Goal: Check status: Check status

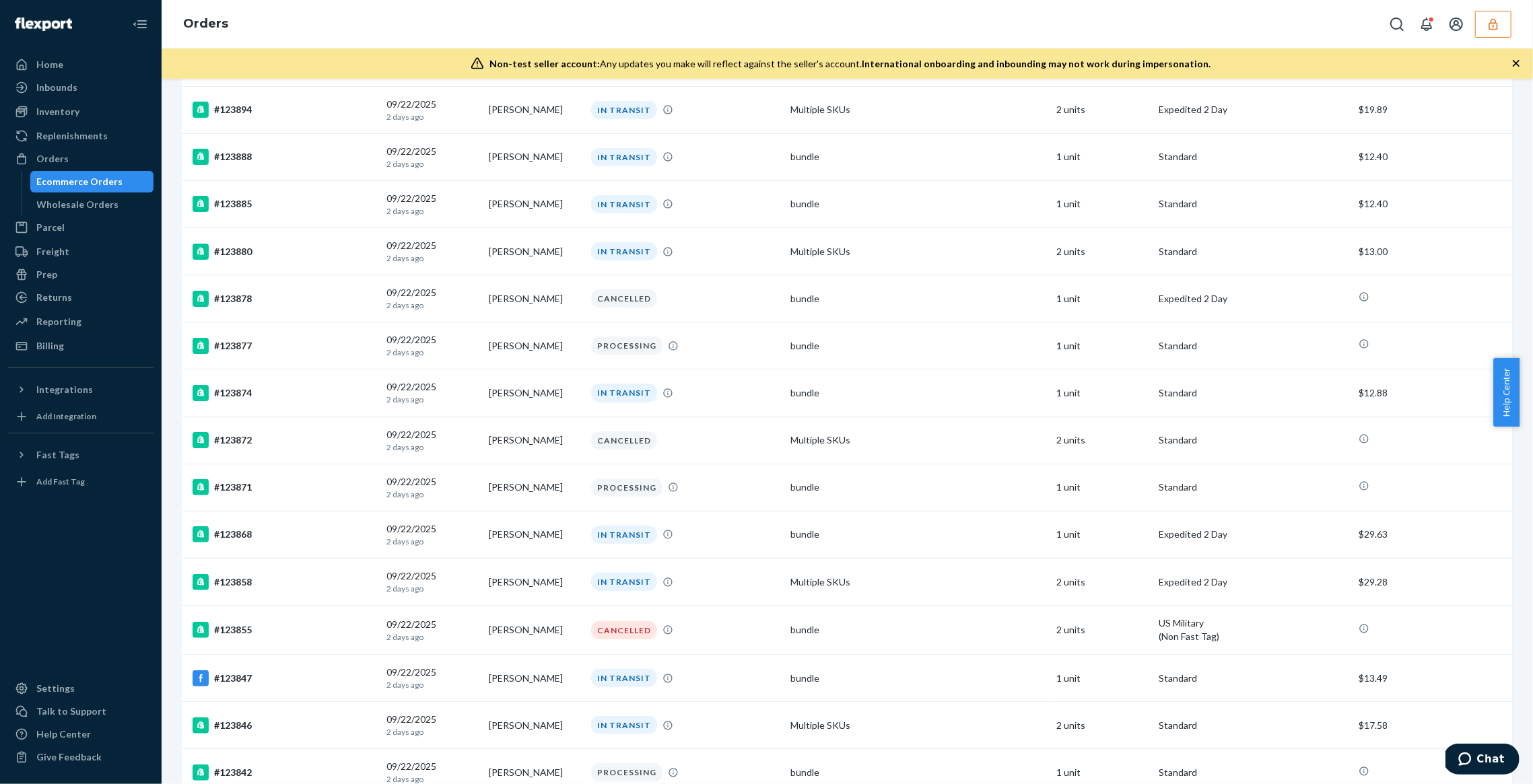
scroll to position [705, 0]
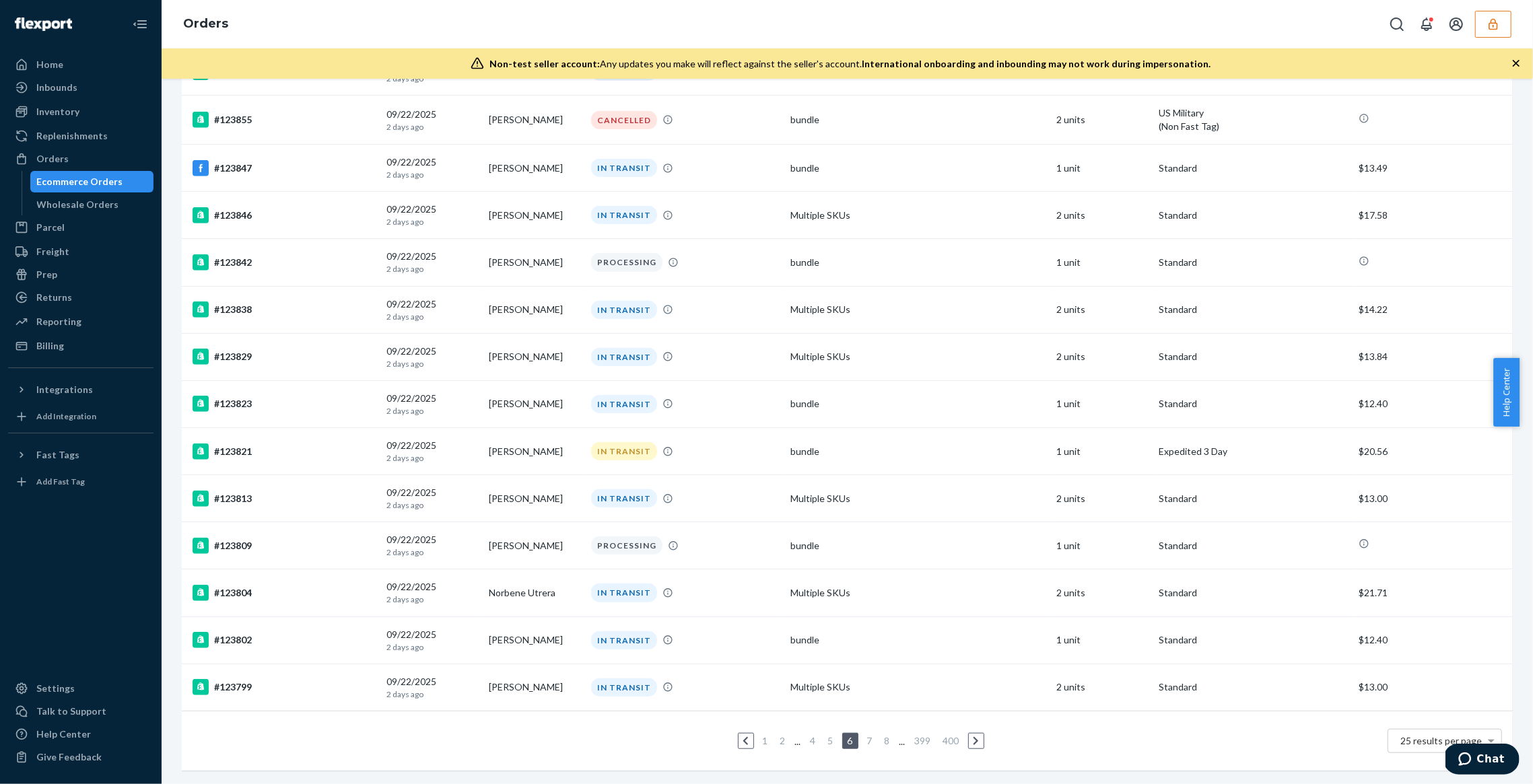
click at [760, 735] on link "1" at bounding box center [765, 740] width 10 height 11
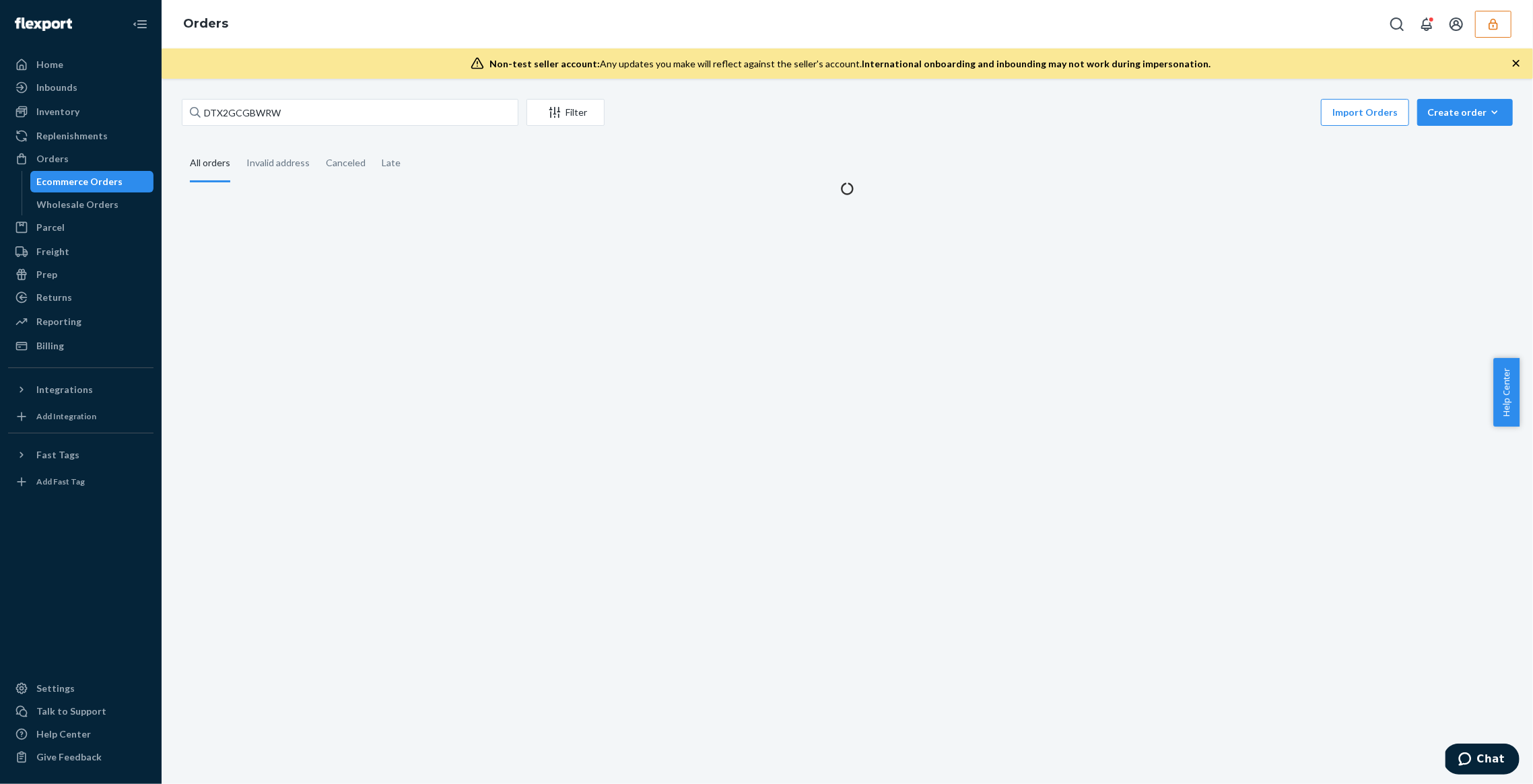
click at [930, 139] on div "DTX2GCGBWRW Filter Import Orders Create order Ecommerce order Removal order All…" at bounding box center [847, 148] width 1351 height 96
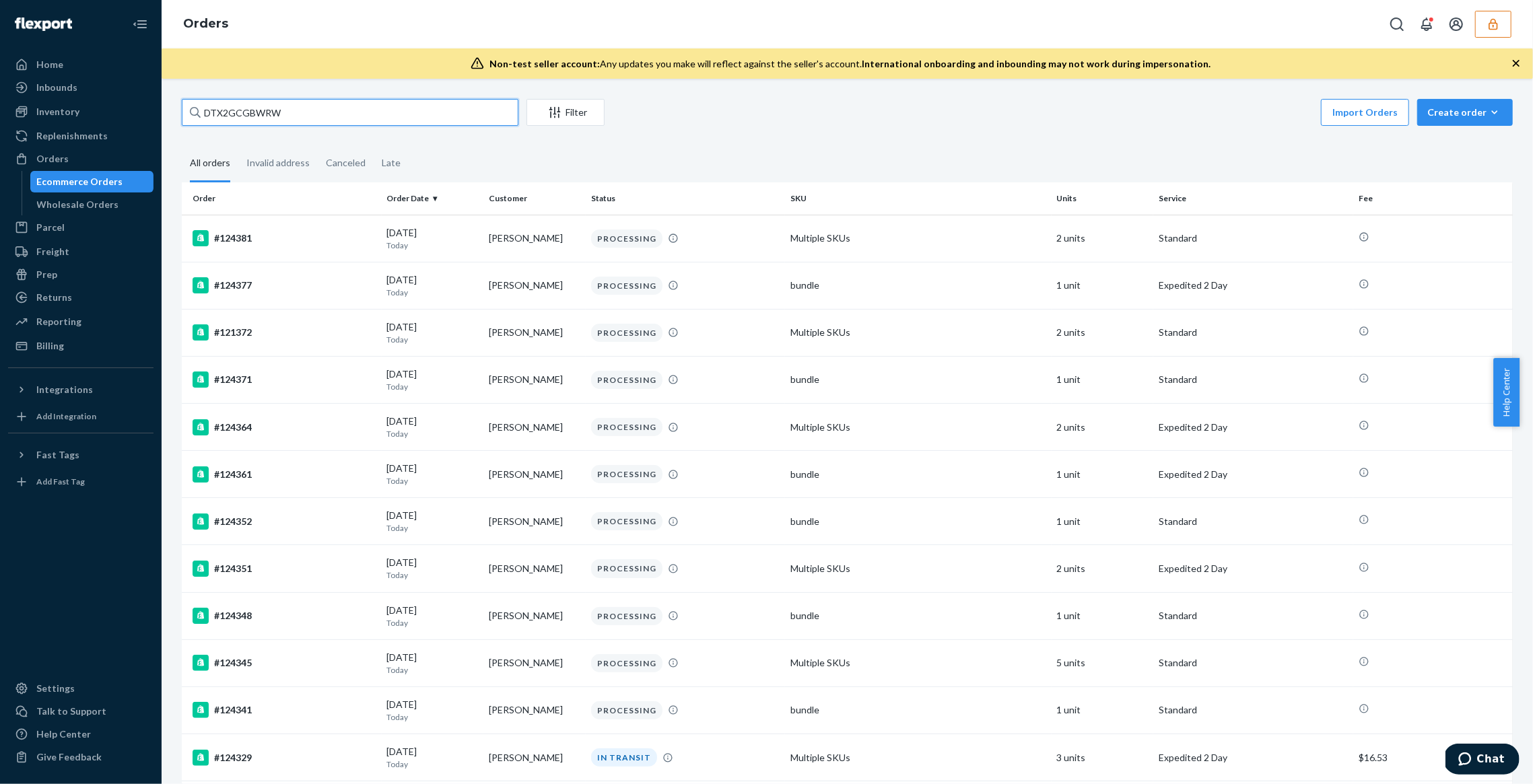
click at [263, 120] on input "DTX2GCGBWRW" at bounding box center [350, 113] width 337 height 26
click at [251, 108] on input "DTX2GCGBWRW" at bounding box center [350, 113] width 337 height 26
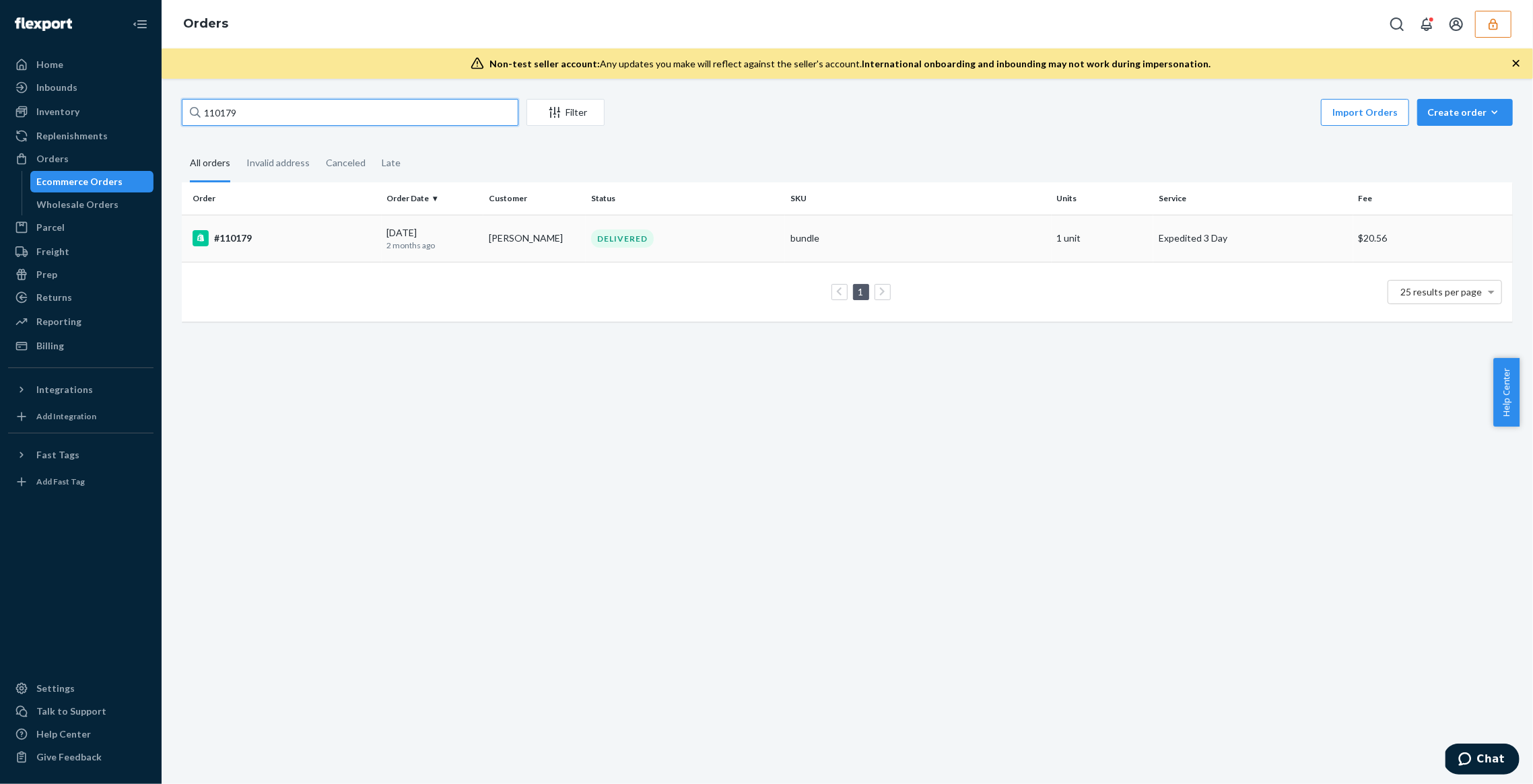
type input "110179"
click at [479, 244] on td "07/12/2025 2 months ago" at bounding box center [433, 238] width 102 height 47
click at [671, 253] on td "DELIVERED" at bounding box center [685, 238] width 200 height 47
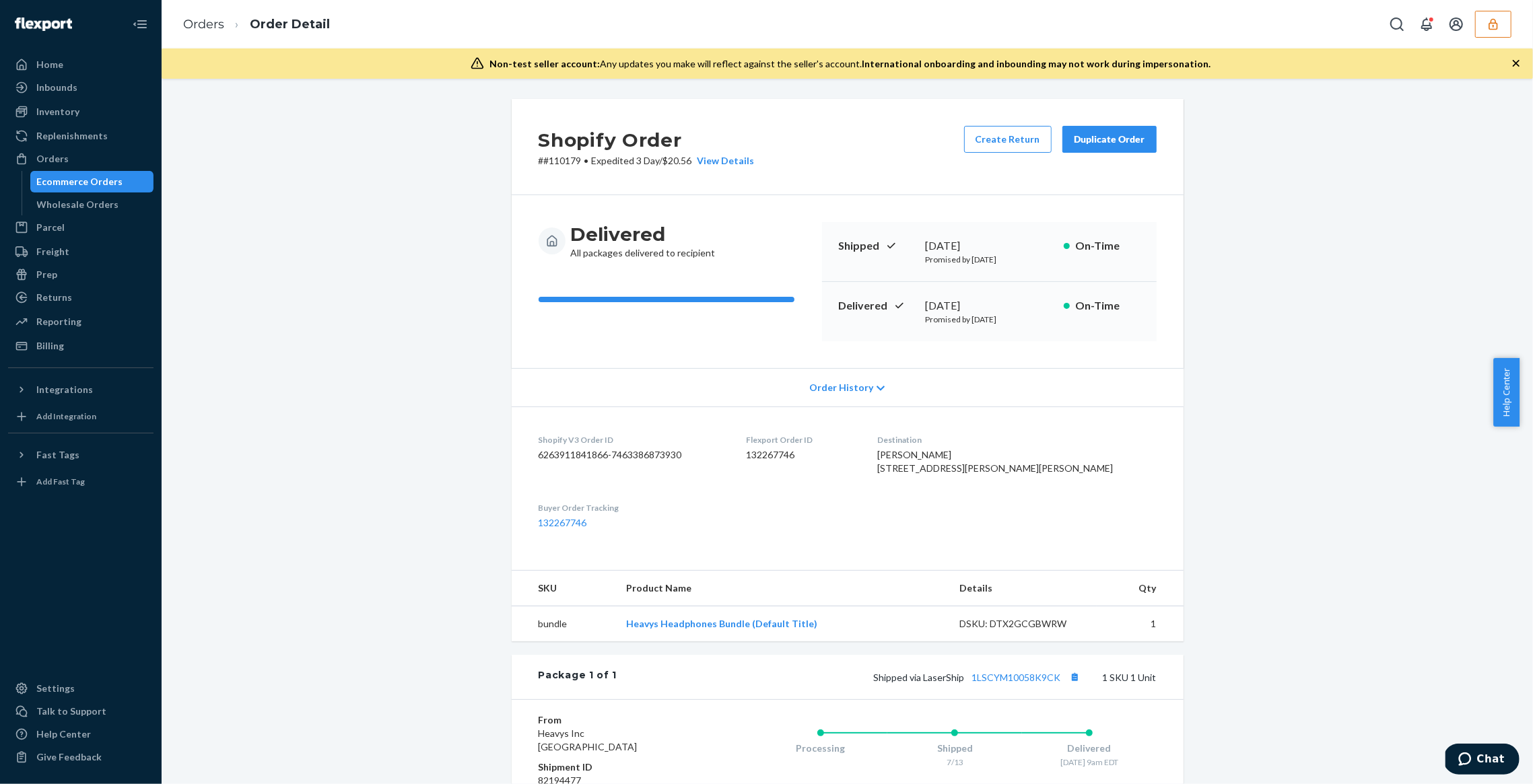
click at [1296, 414] on div "Shopify Order # #110179 • Expedited 3 Day / $20.56 View Details Create Return D…" at bounding box center [847, 534] width 1351 height 870
click at [1330, 421] on div "Shopify Order # #110179 • Expedited 3 Day / $20.56 View Details Create Return D…" at bounding box center [847, 534] width 1351 height 870
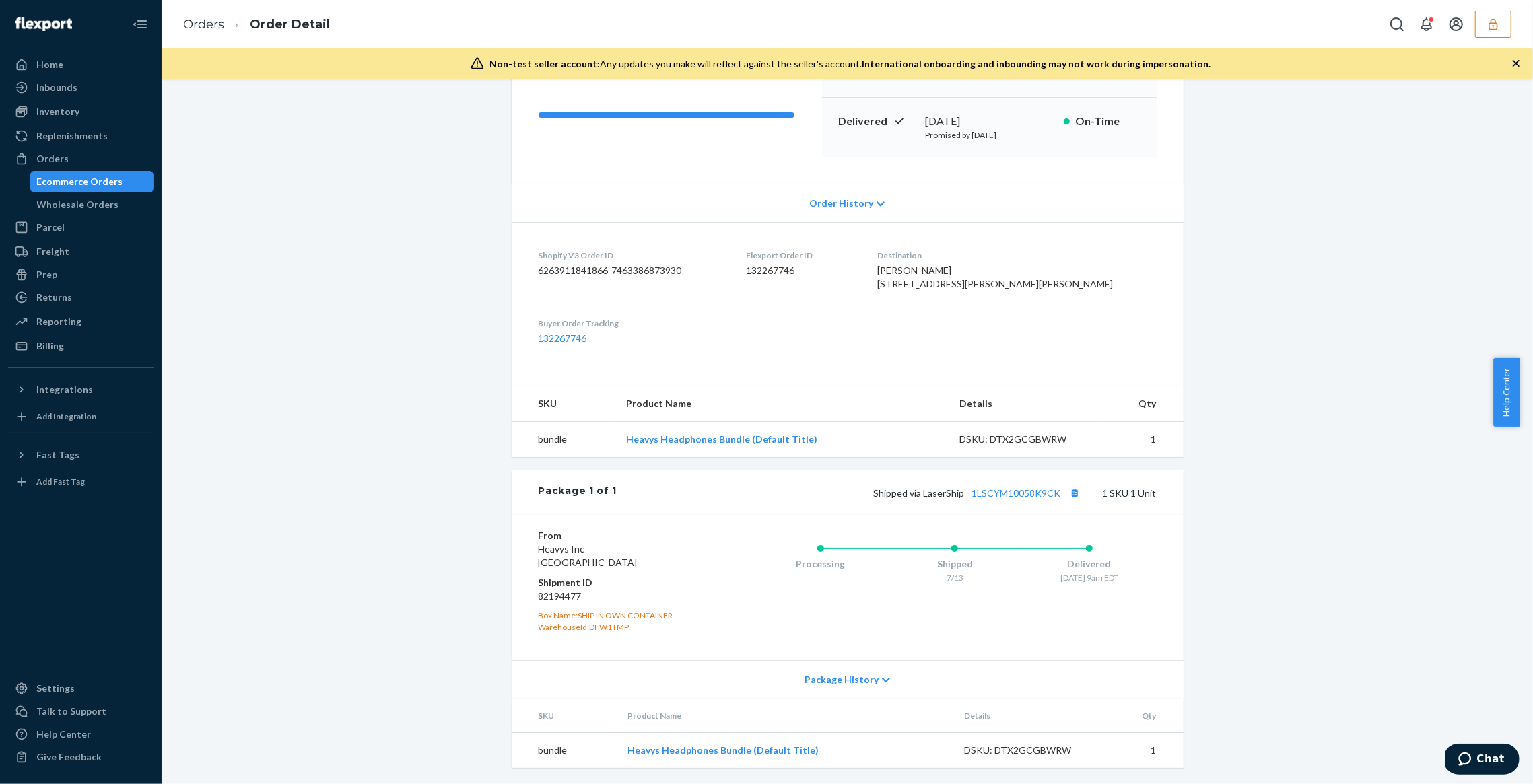
scroll to position [205, 0]
click at [1265, 587] on div "Shopify Order # #110179 • Expedited 3 Day / $20.56 View Details Create Return D…" at bounding box center [847, 350] width 1351 height 870
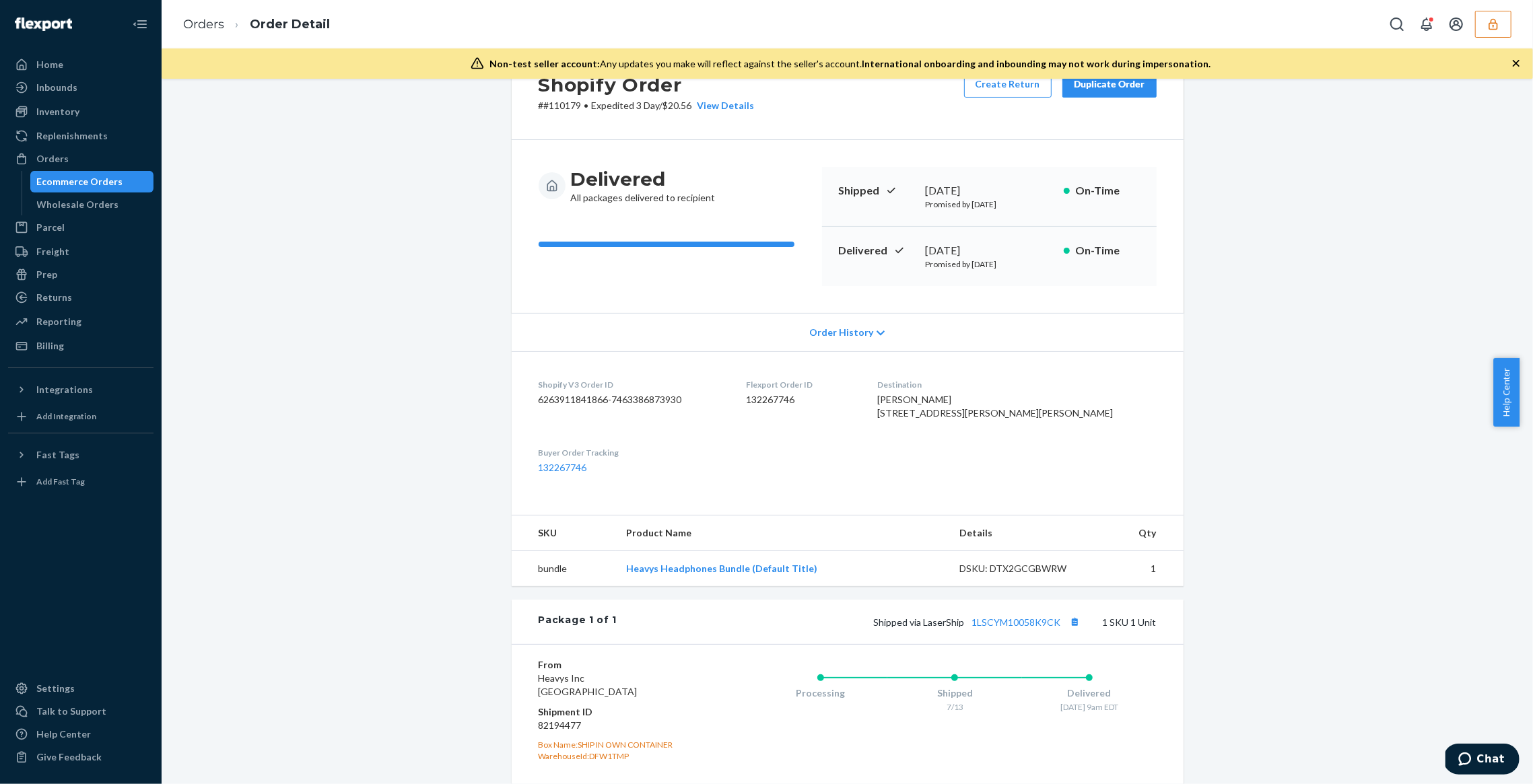
scroll to position [55, 0]
click at [739, 100] on div "View Details" at bounding box center [723, 106] width 62 height 13
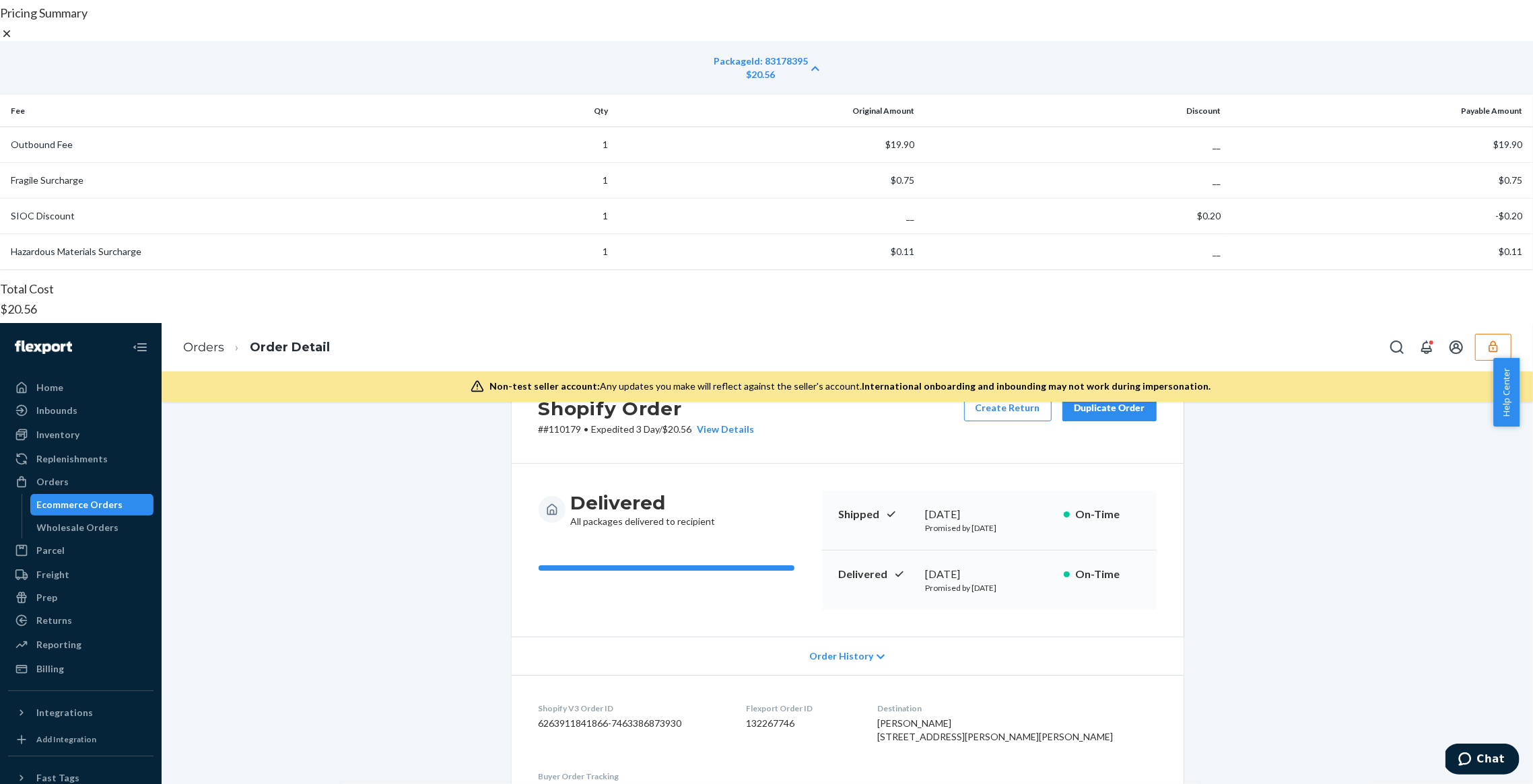
click at [336, 408] on div "Pricing Summary PackageId: 83178395 $20.56 Fee Qty Original Amount Discount Pay…" at bounding box center [766, 557] width 1533 height 1101
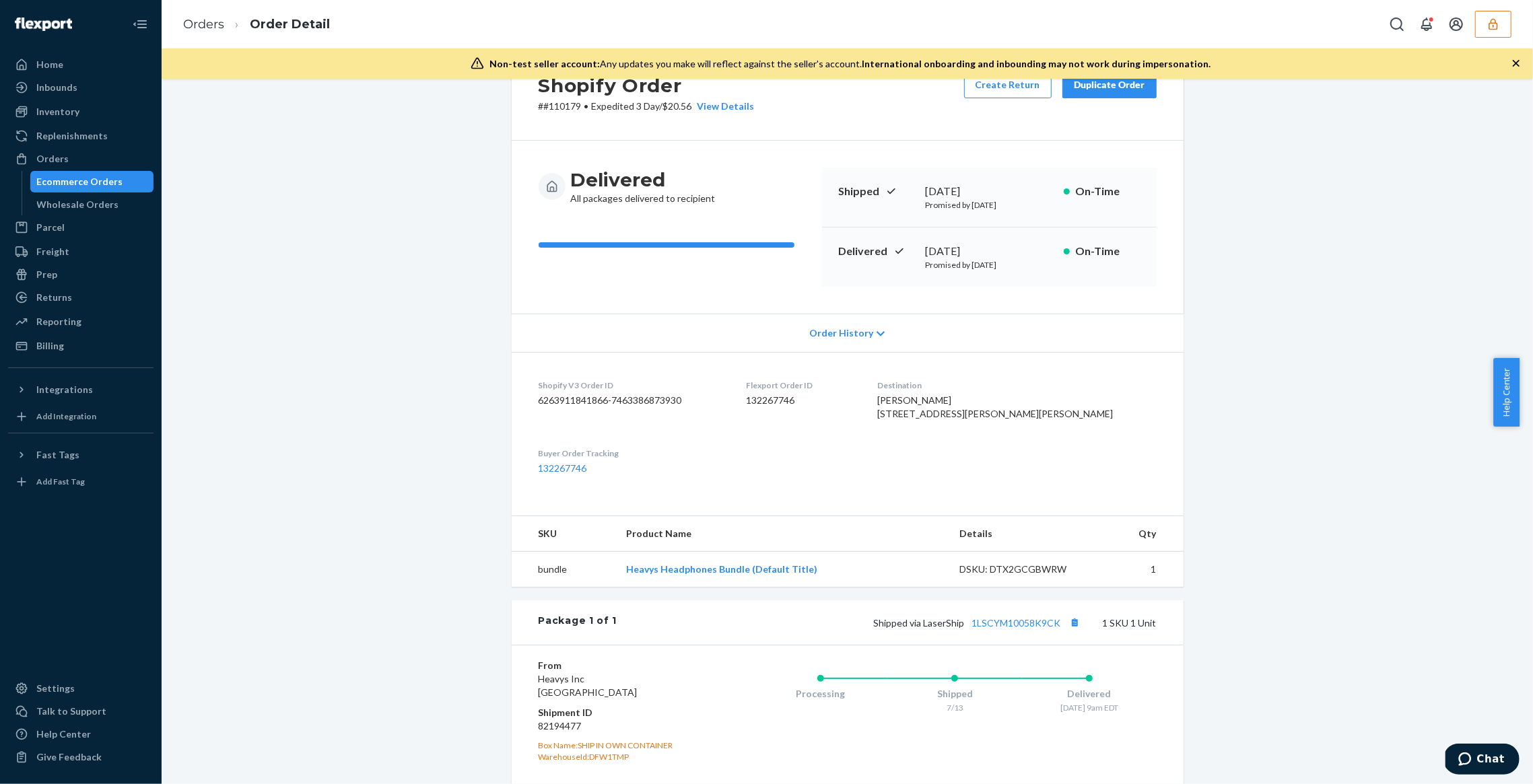
scroll to position [214, 0]
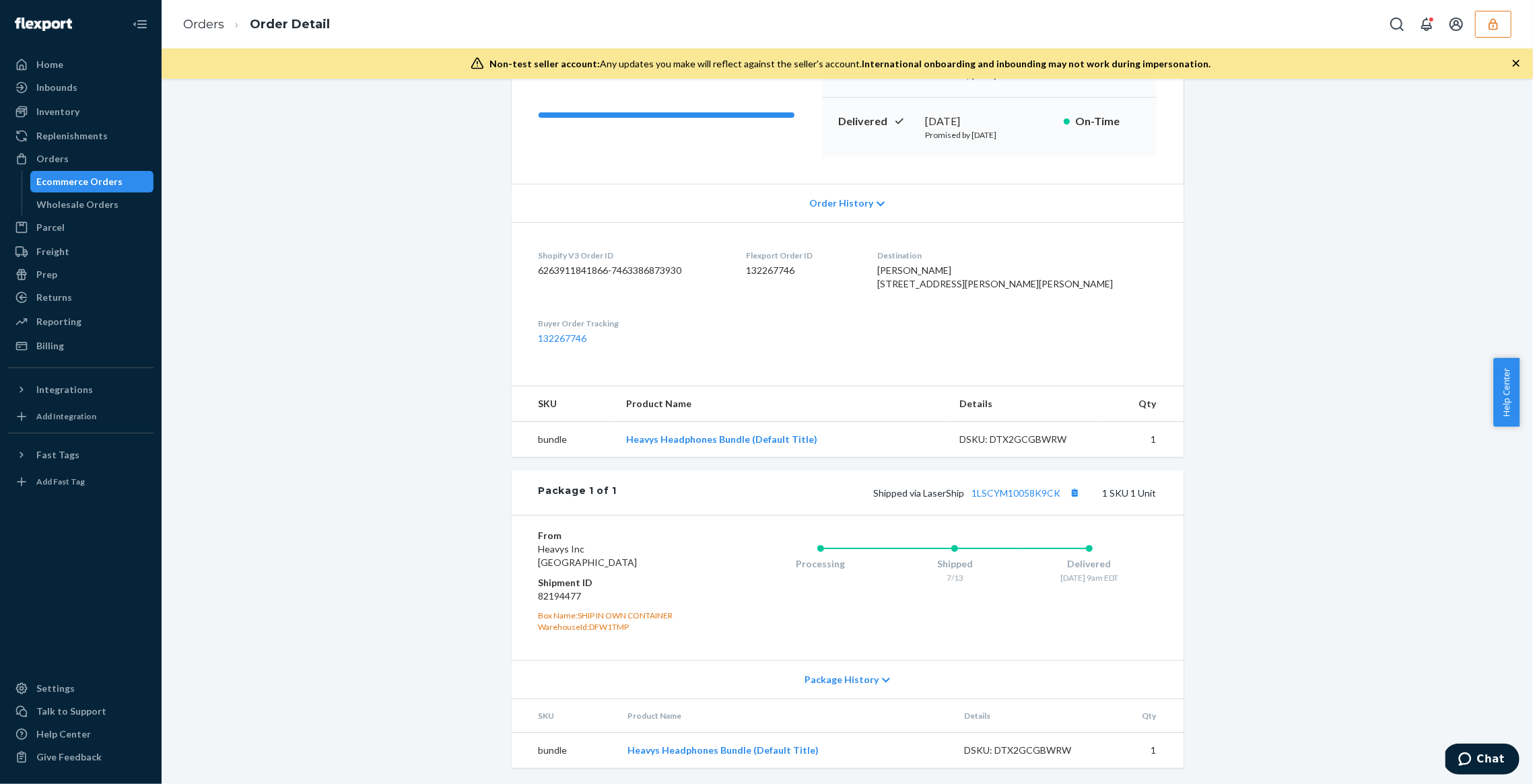
click at [958, 621] on div "Processing Shipped 7/13 Delivered 7/16 - 9am EDT" at bounding box center [928, 588] width 457 height 117
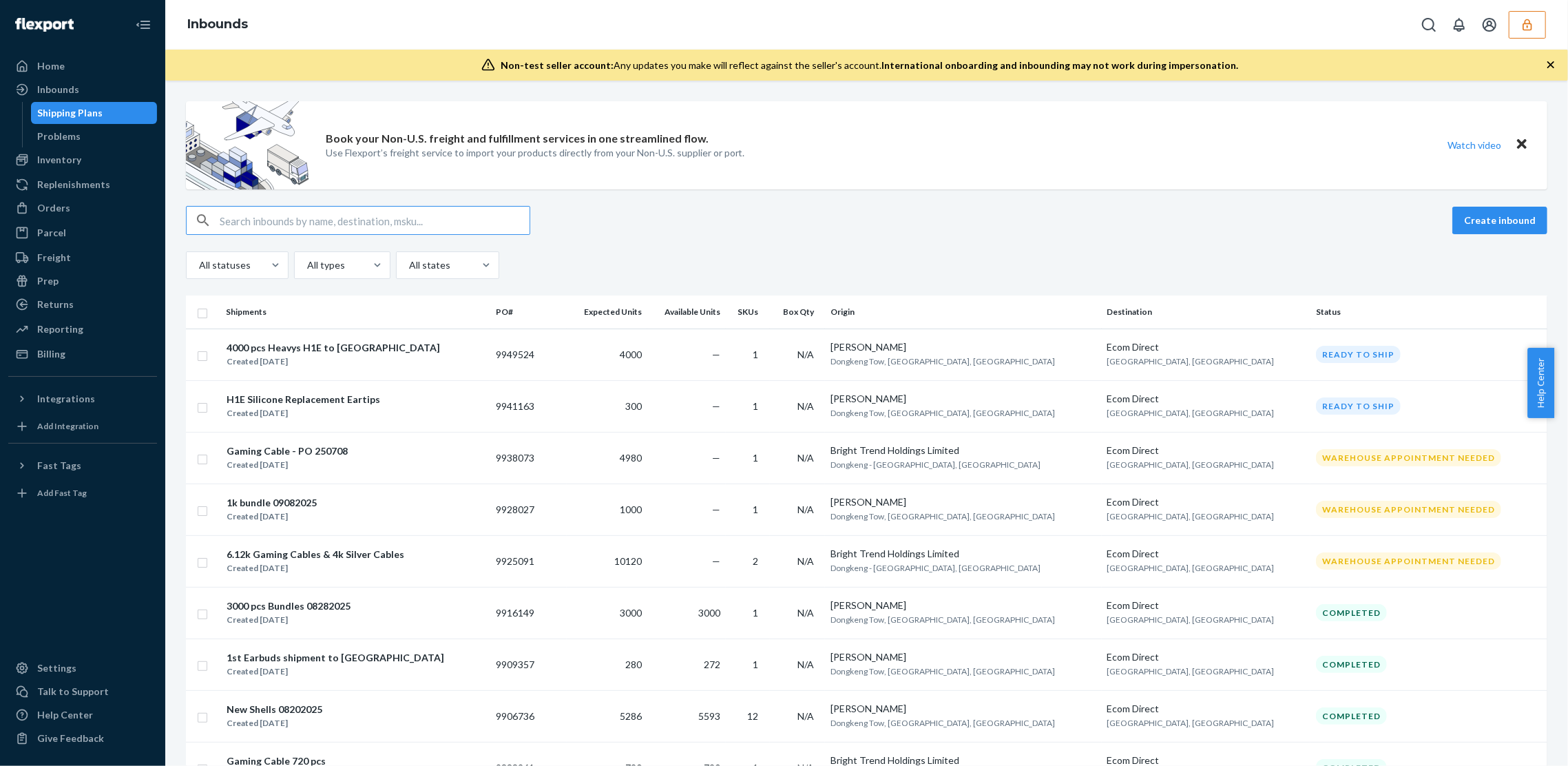
click at [1524, 24] on icon "button" at bounding box center [1526, 24] width 9 height 12
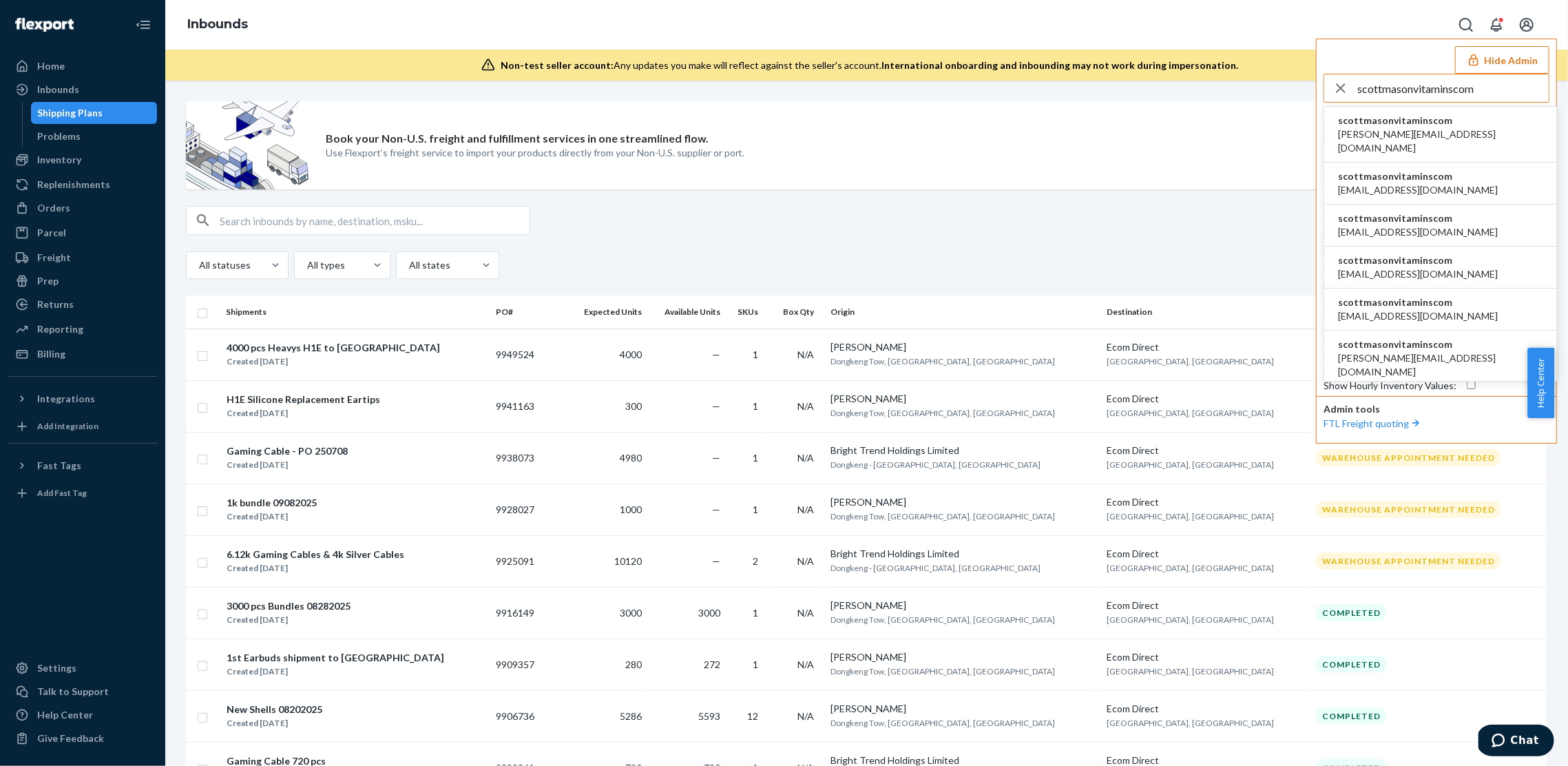
type input "scottmasonvitaminscom"
click at [1407, 128] on span "daniel@masonvitamins.com" at bounding box center [1440, 141] width 205 height 27
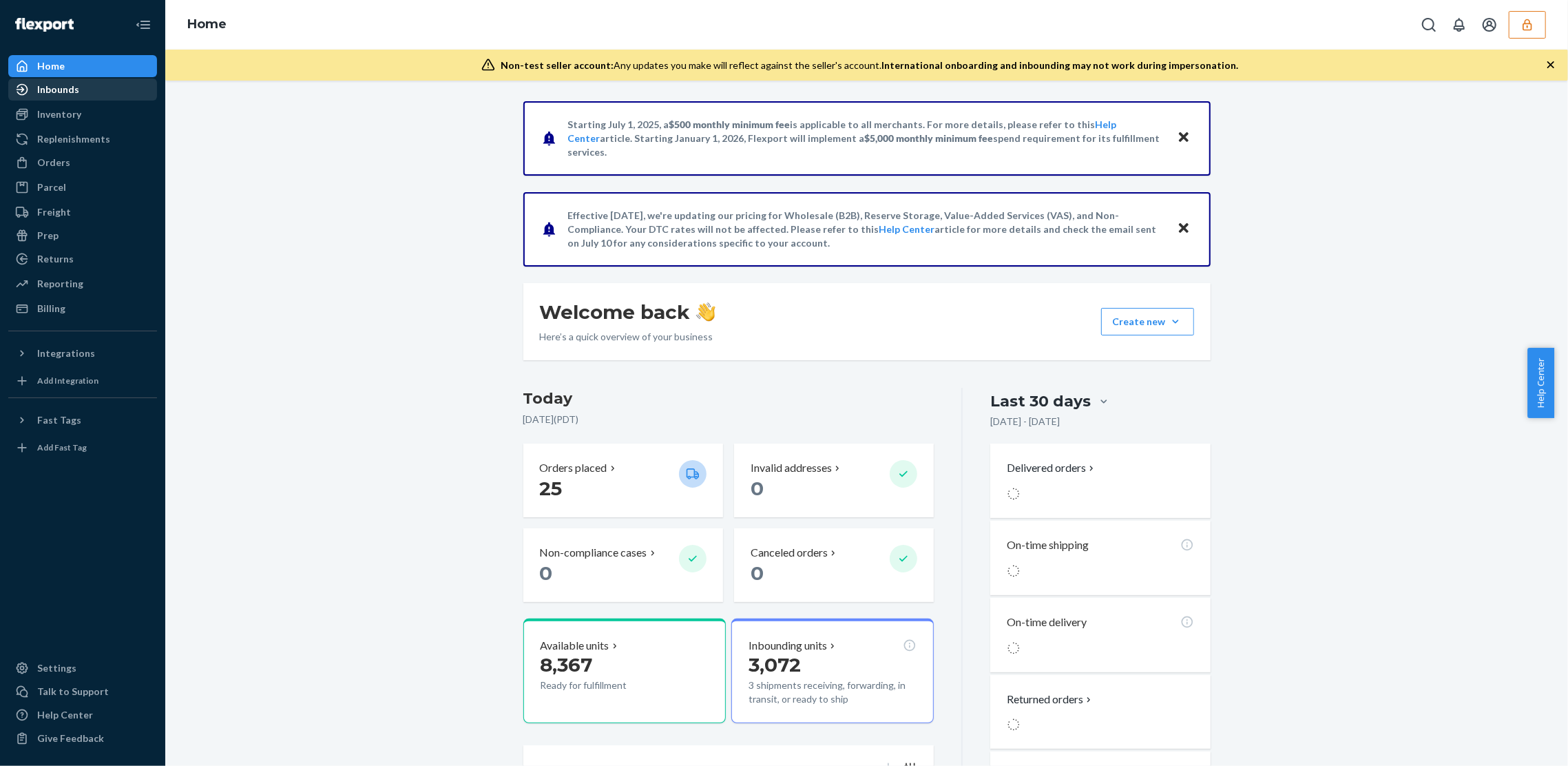
click at [140, 100] on link "Inbounds" at bounding box center [83, 89] width 149 height 22
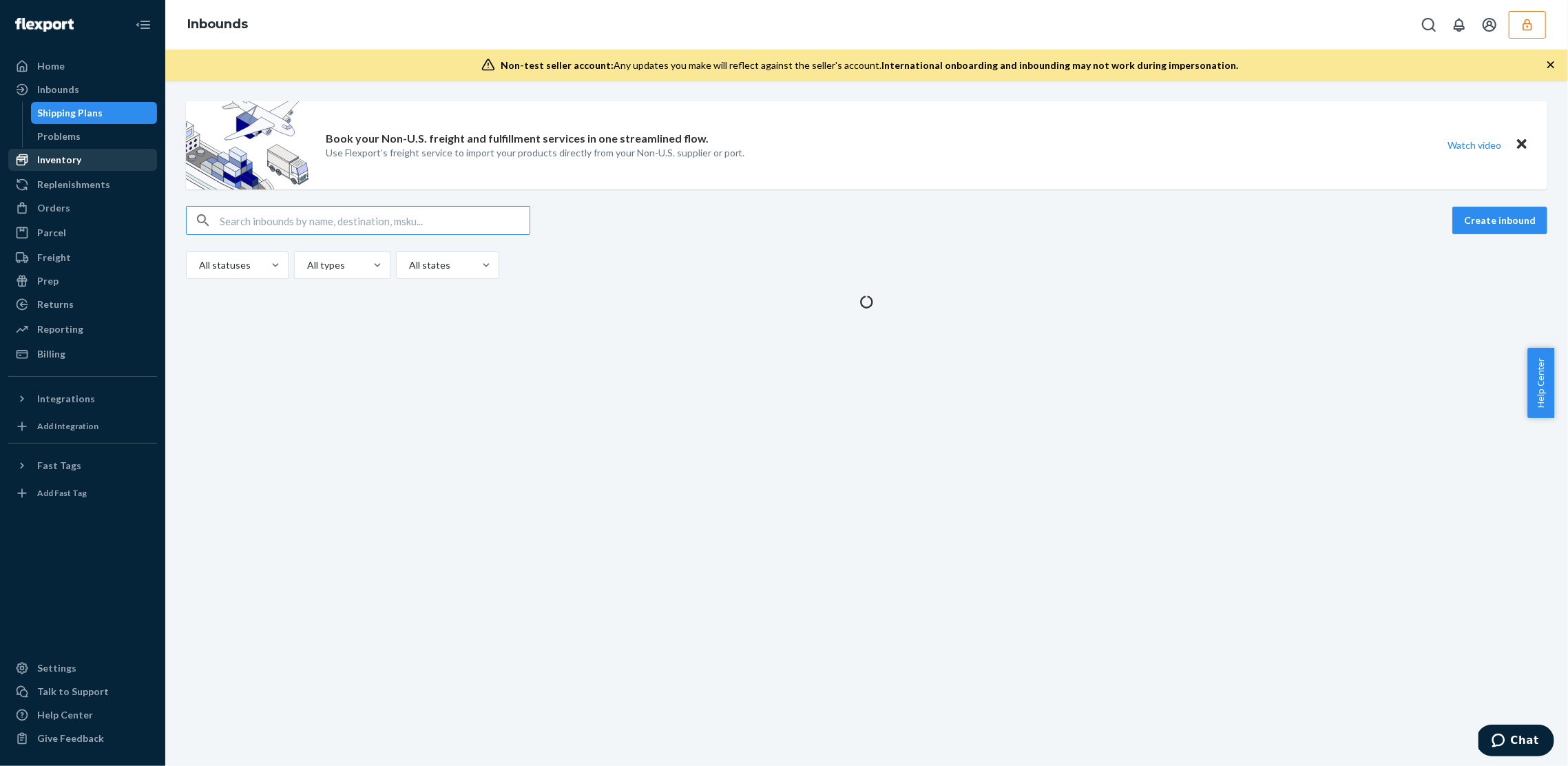
click at [101, 155] on div "Inventory" at bounding box center [82, 160] width 146 height 19
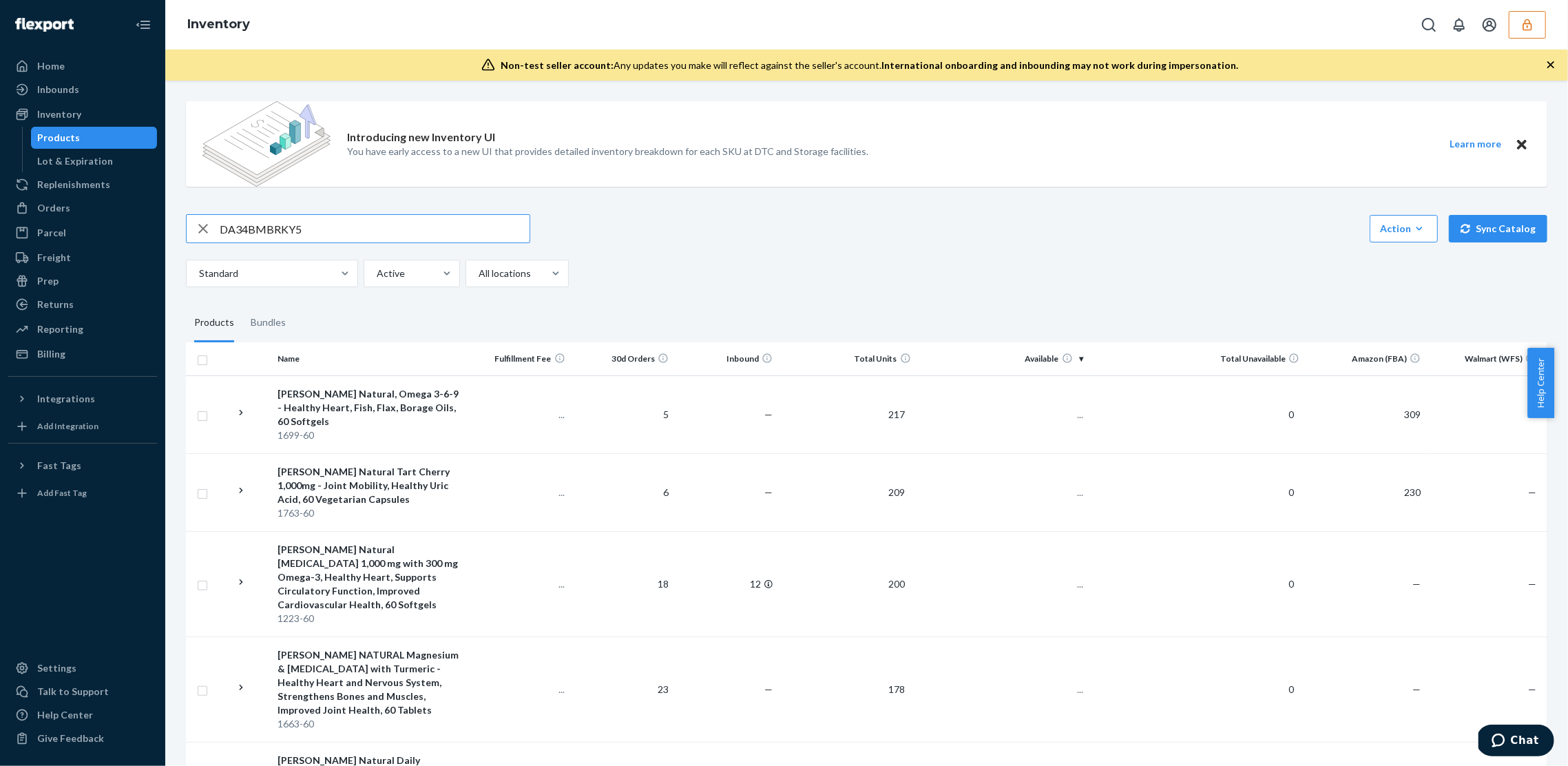
type input "DA34BMBRKY5"
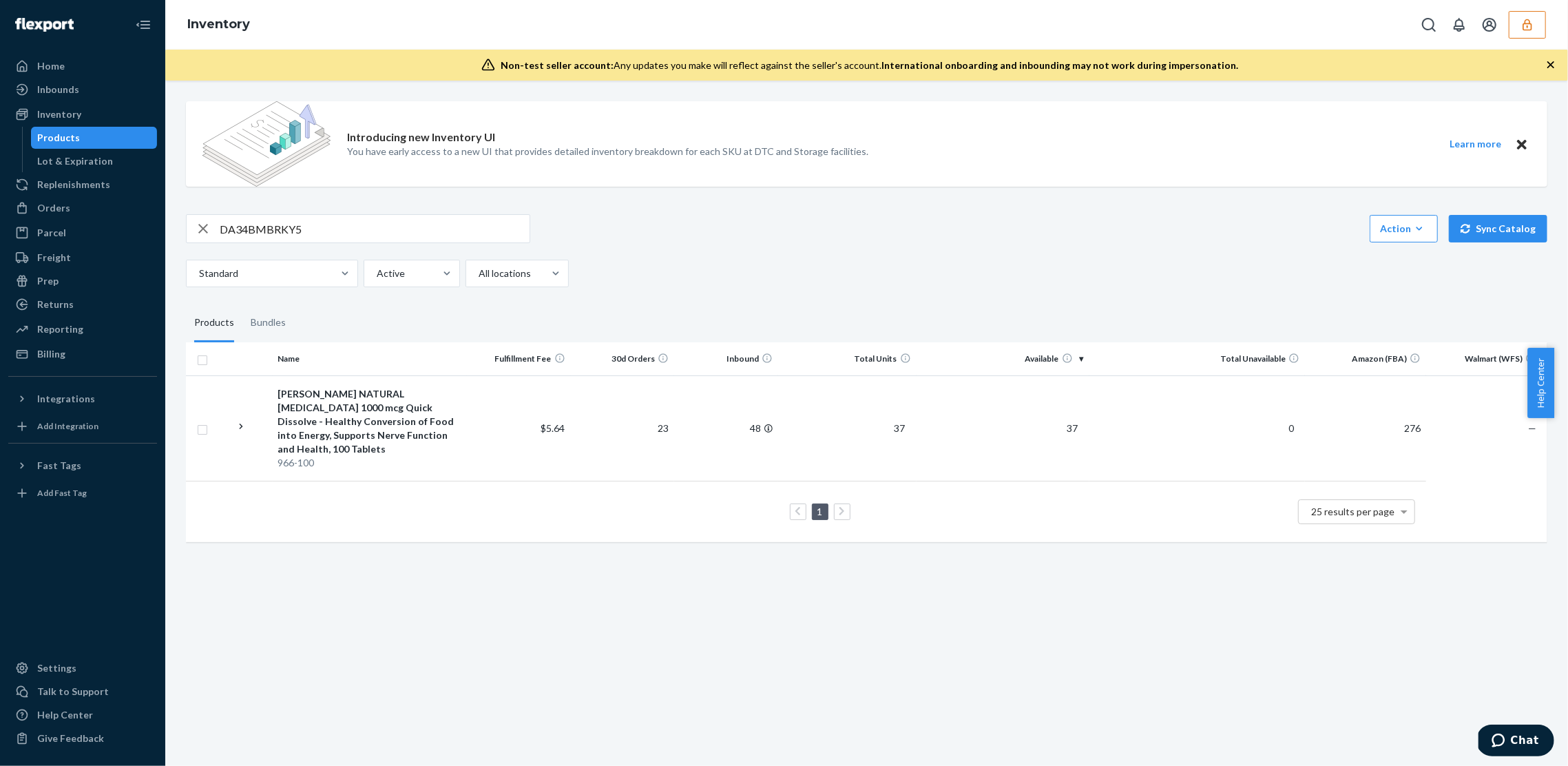
click at [910, 262] on div "Standard Active All locations" at bounding box center [861, 273] width 1351 height 27
click at [535, 425] on td "$5.64" at bounding box center [518, 427] width 104 height 105
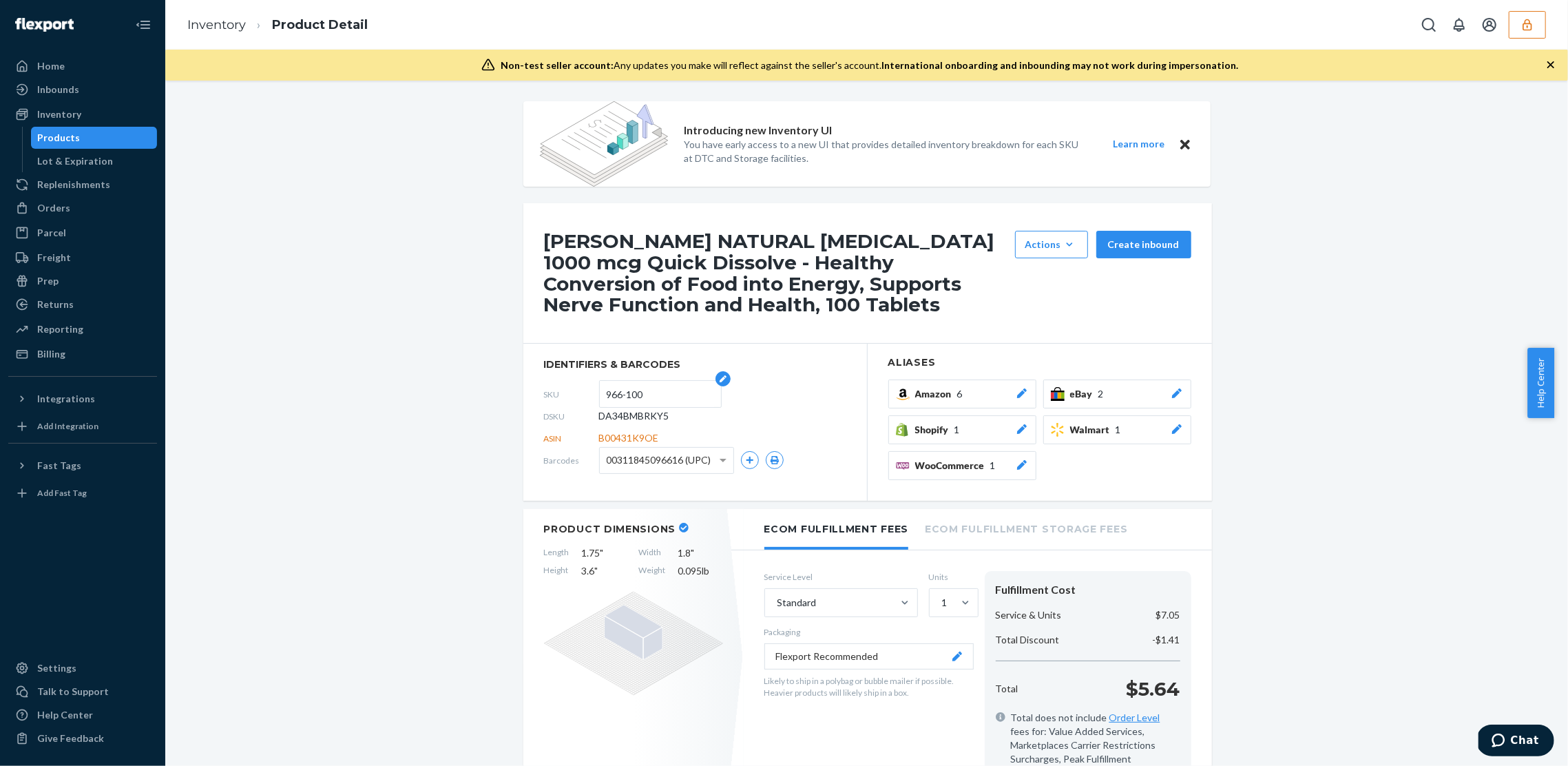
click at [627, 392] on input "966-100" at bounding box center [660, 394] width 107 height 26
click at [652, 463] on span "00311845096616 (UPC)" at bounding box center [659, 459] width 104 height 23
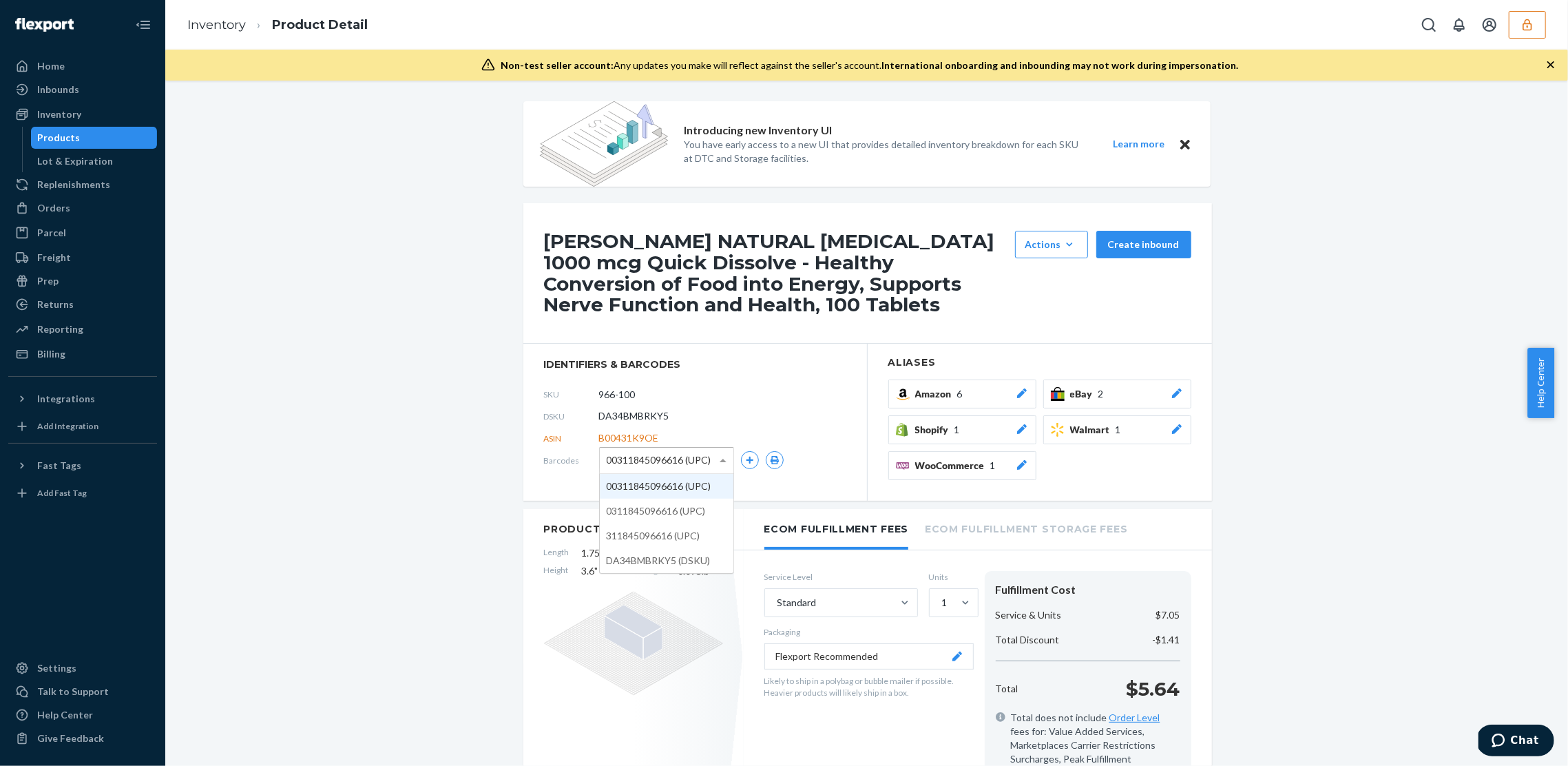
click at [668, 467] on span "00311845096616 (UPC)" at bounding box center [659, 459] width 104 height 23
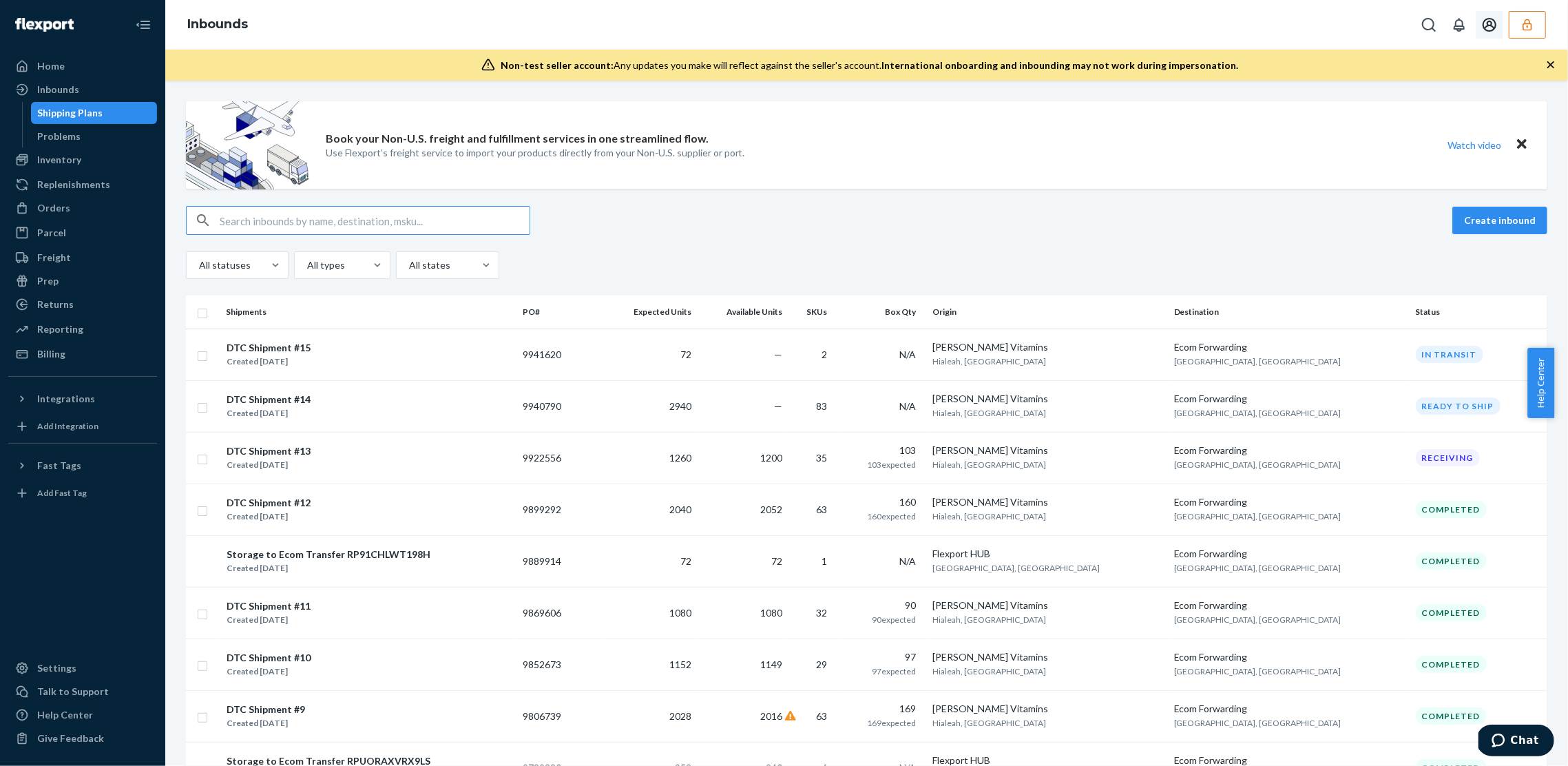
click at [1524, 30] on button "button" at bounding box center [1527, 24] width 37 height 27
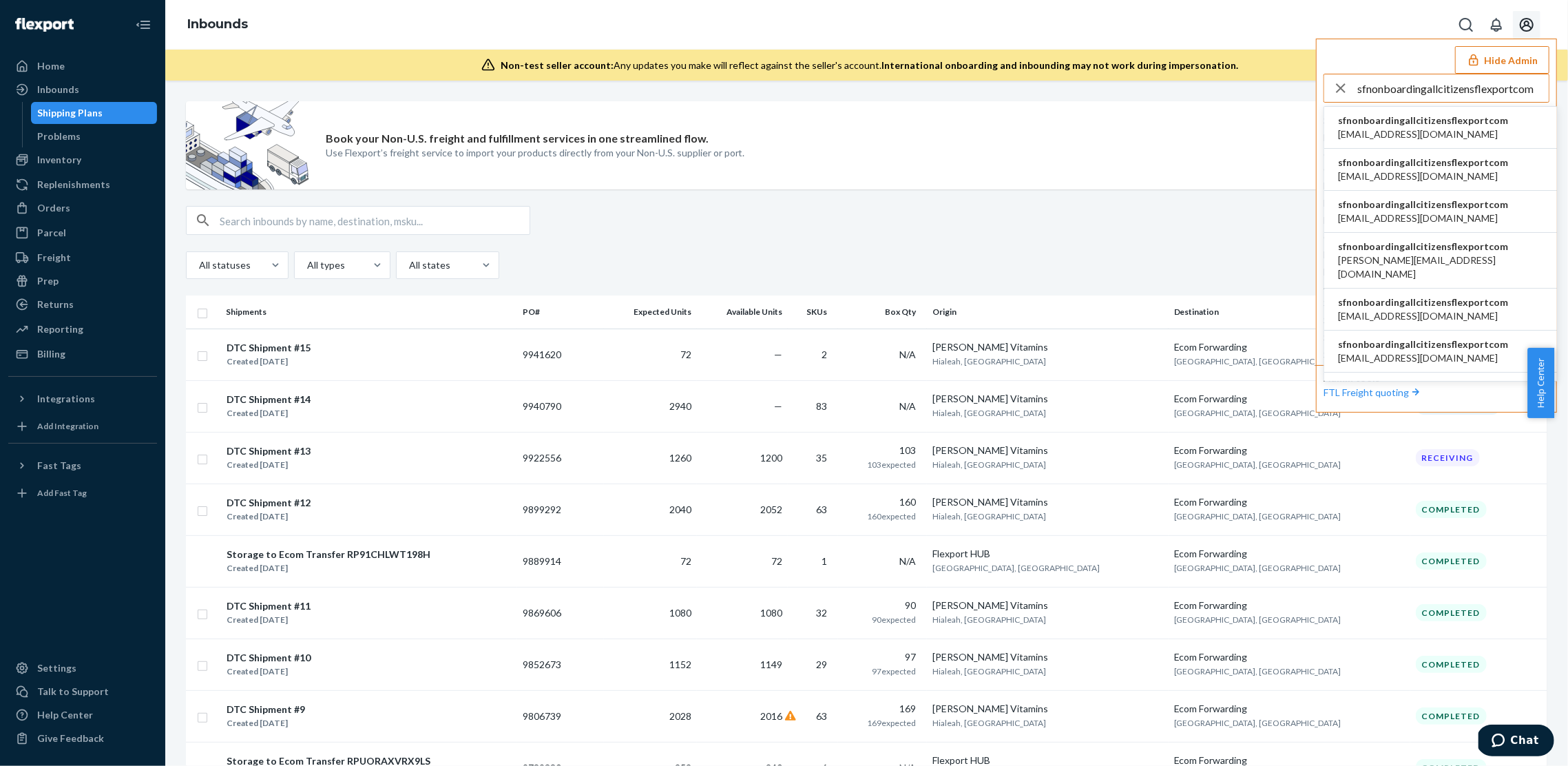
type input "sfnonboardingallcitizensflexportcom"
click at [1380, 135] on span "accounting@allcitizens.com" at bounding box center [1423, 134] width 170 height 14
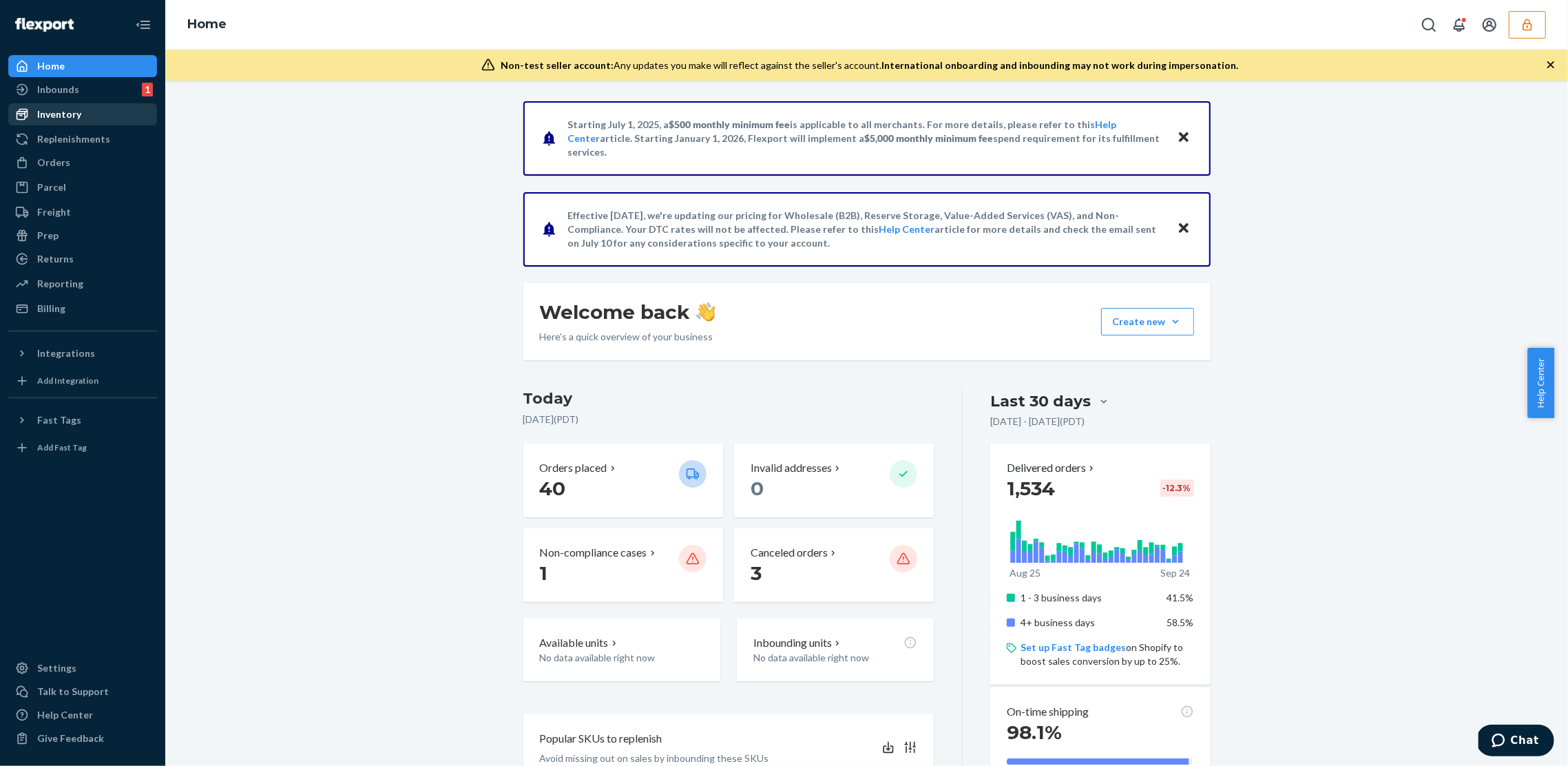
click at [59, 109] on div "Inventory" at bounding box center [59, 114] width 44 height 14
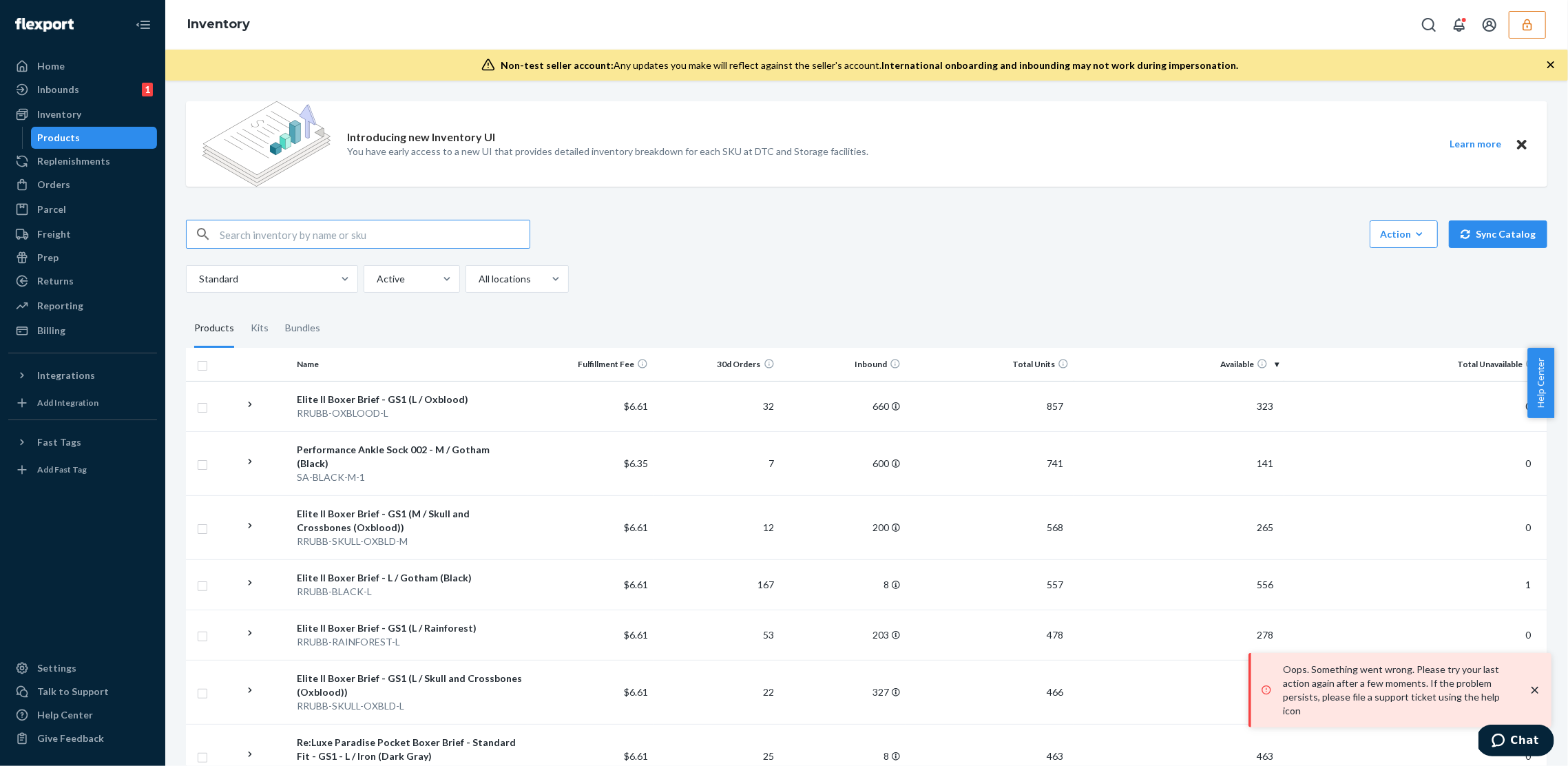
click at [279, 243] on input "text" at bounding box center [374, 234] width 310 height 27
paste input "R-USL-GREY-XXL"
type input "R-USL-GREY-XXL"
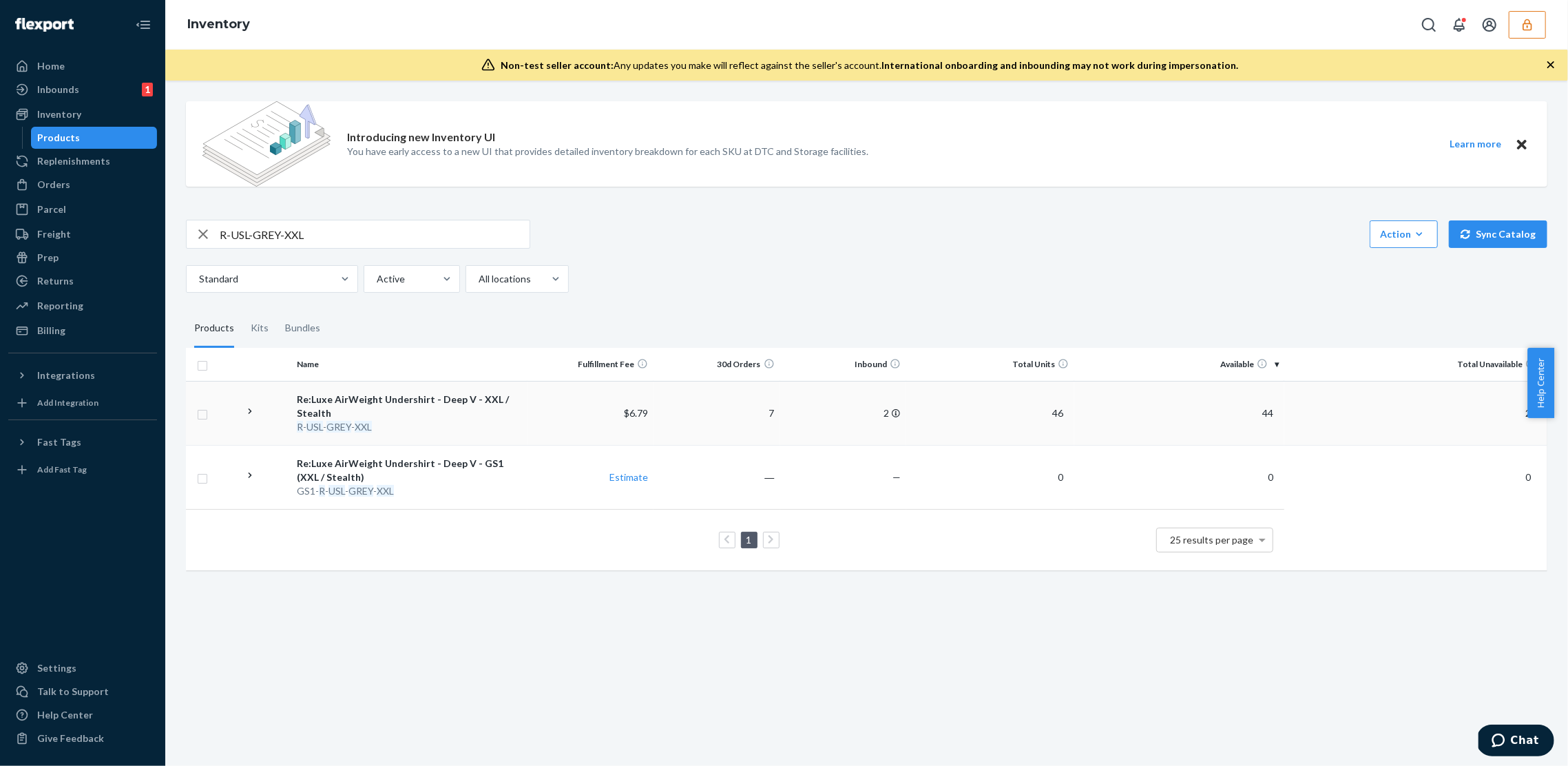
click at [477, 411] on div "Re:Luxe AirWeight Undershirt - Deep V - XXL / Stealth" at bounding box center [409, 406] width 225 height 27
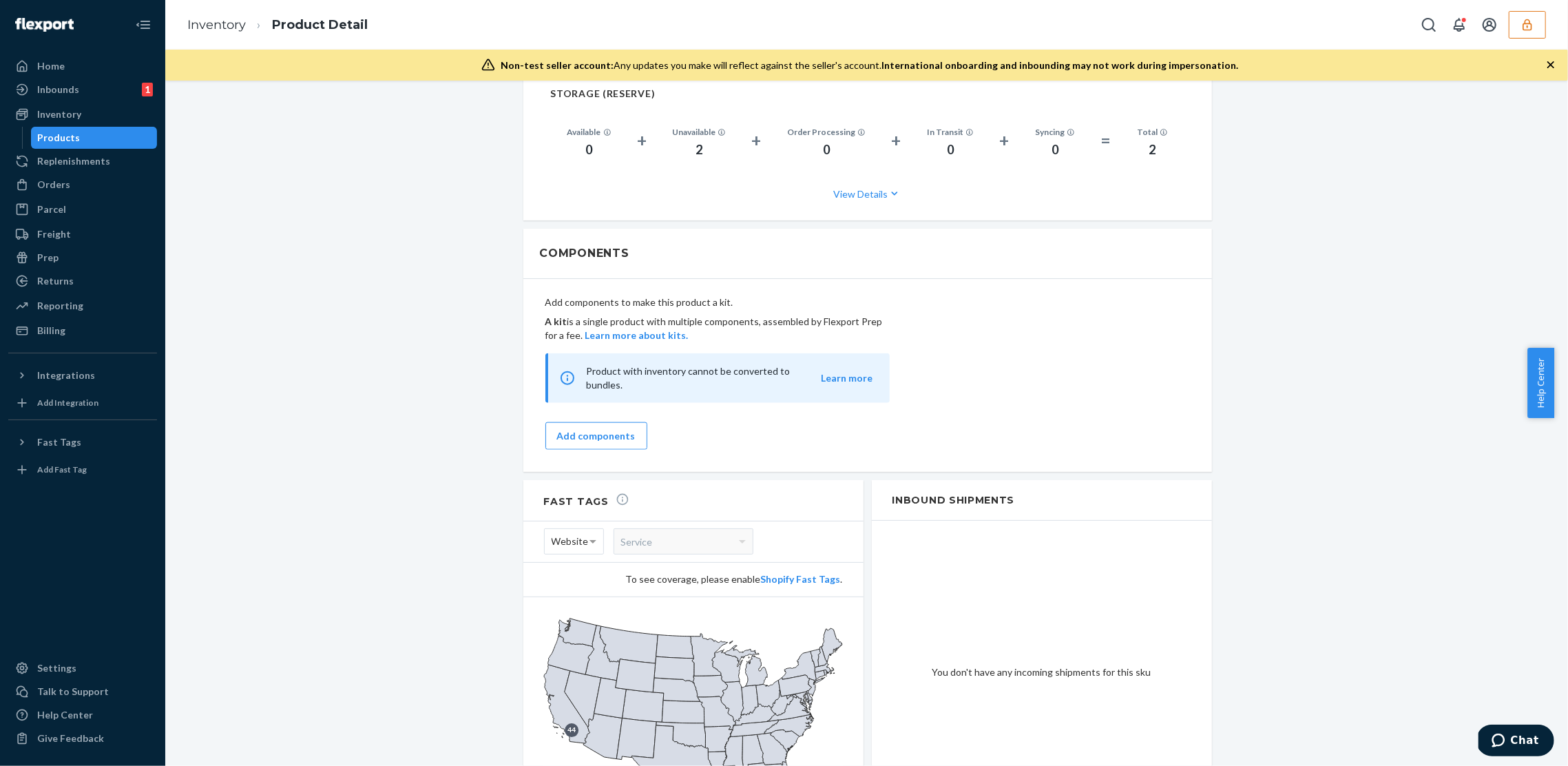
scroll to position [1207, 0]
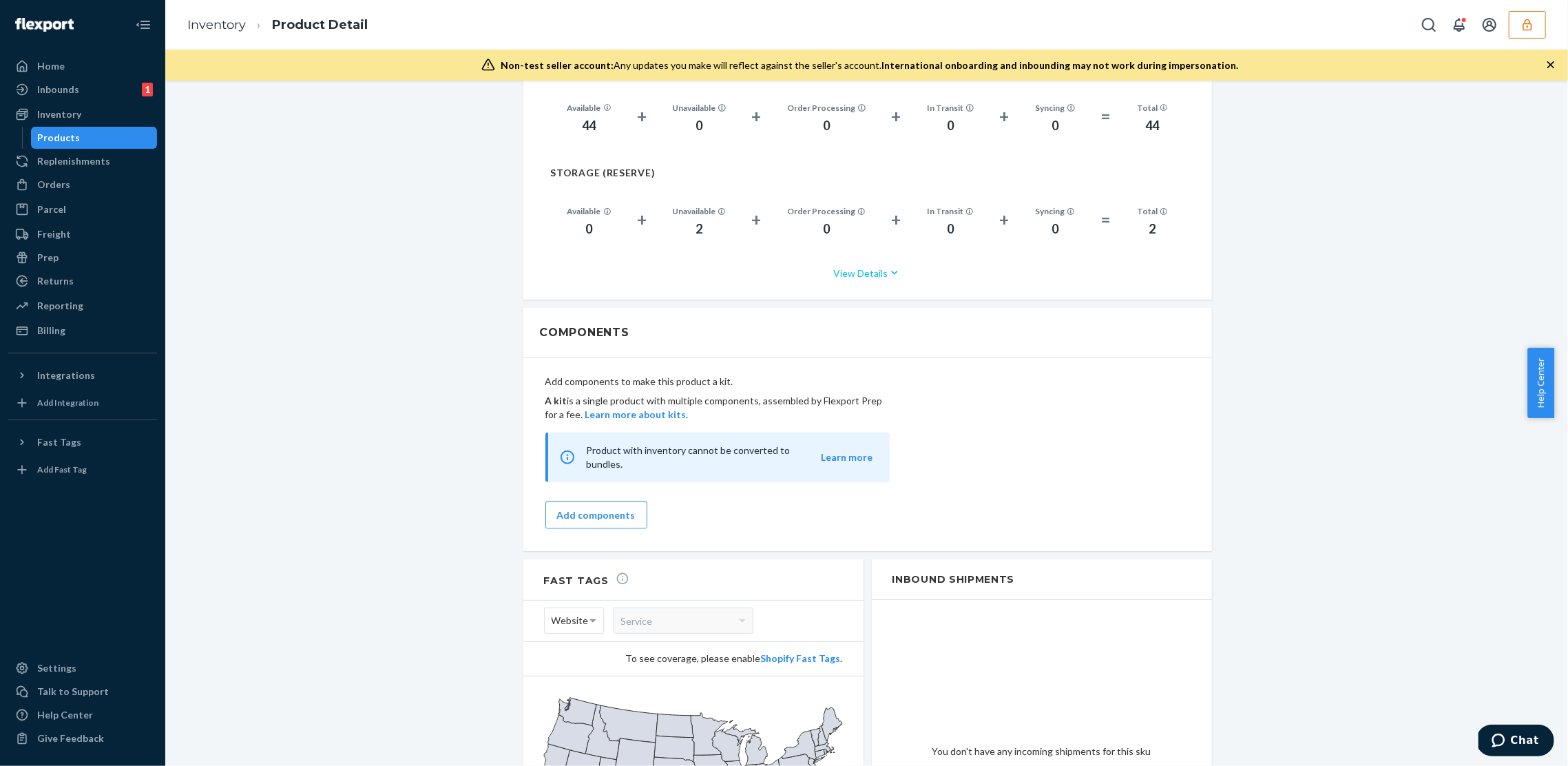
click at [880, 254] on button "View Details" at bounding box center [868, 273] width 634 height 37
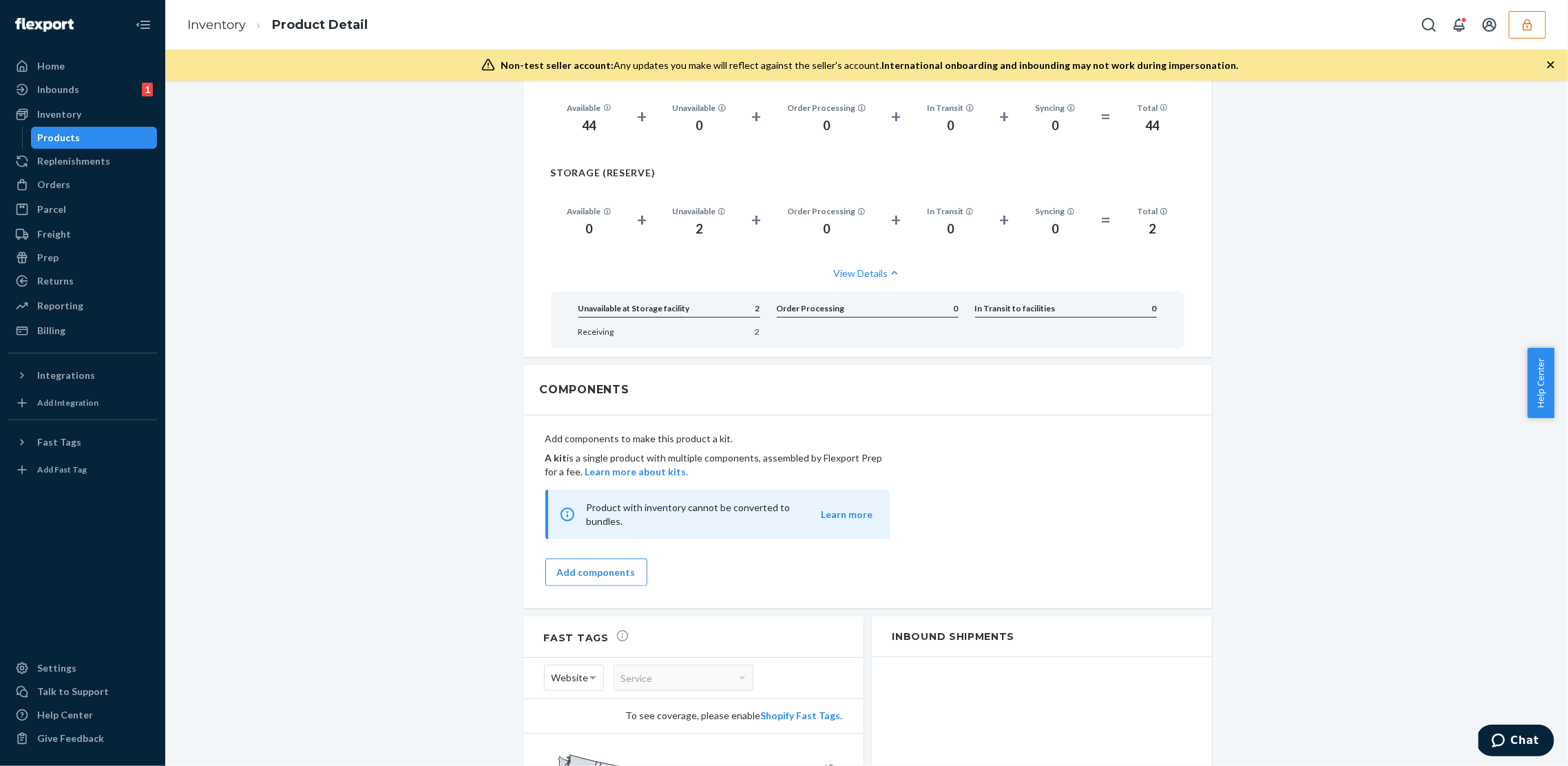
drag, startPoint x: 472, startPoint y: 386, endPoint x: 456, endPoint y: 381, distance: 16.8
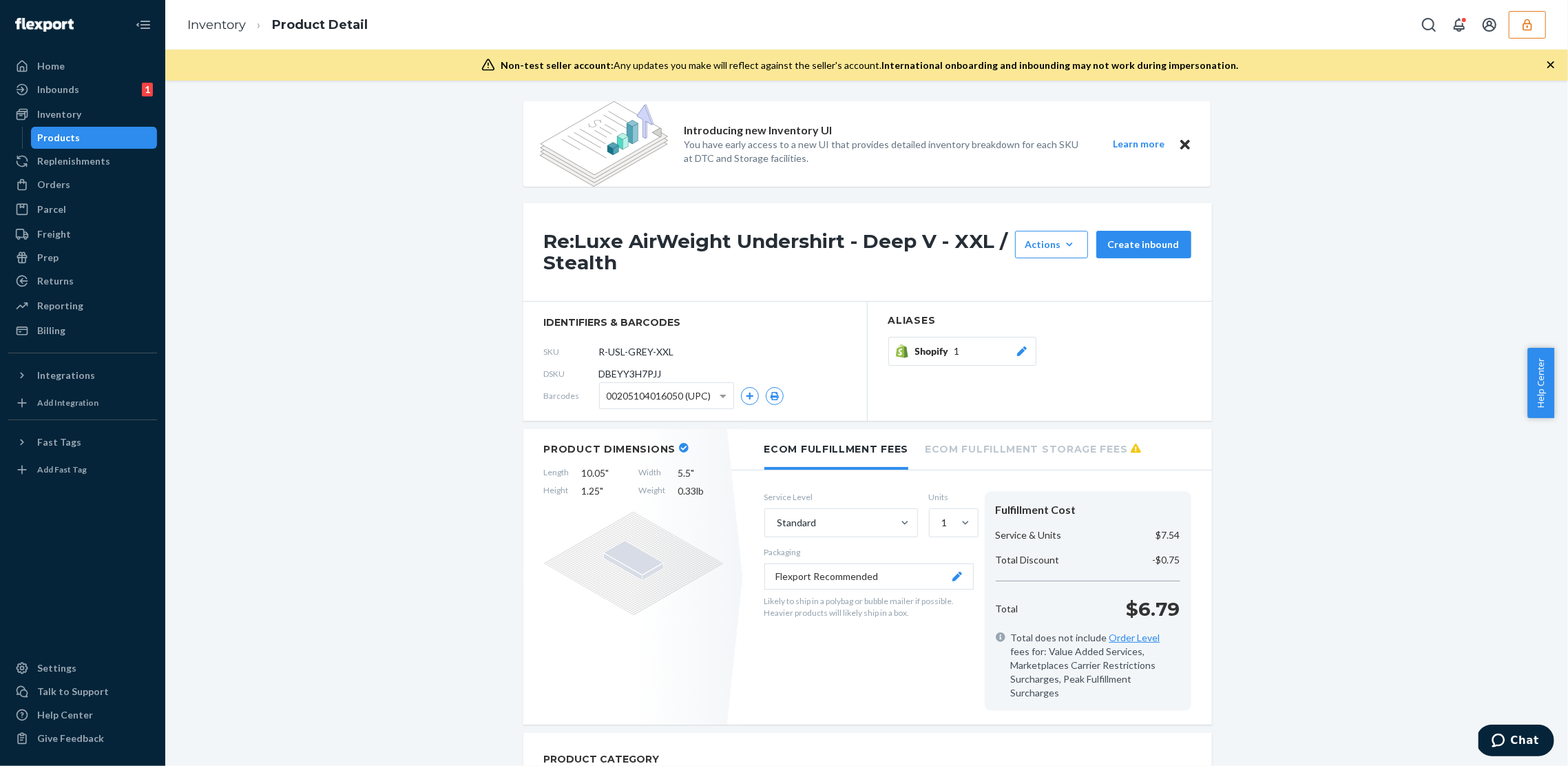
click at [610, 373] on span "DBEYY3H7PJJ" at bounding box center [630, 373] width 63 height 14
copy span "DBEYY3H7PJJ"
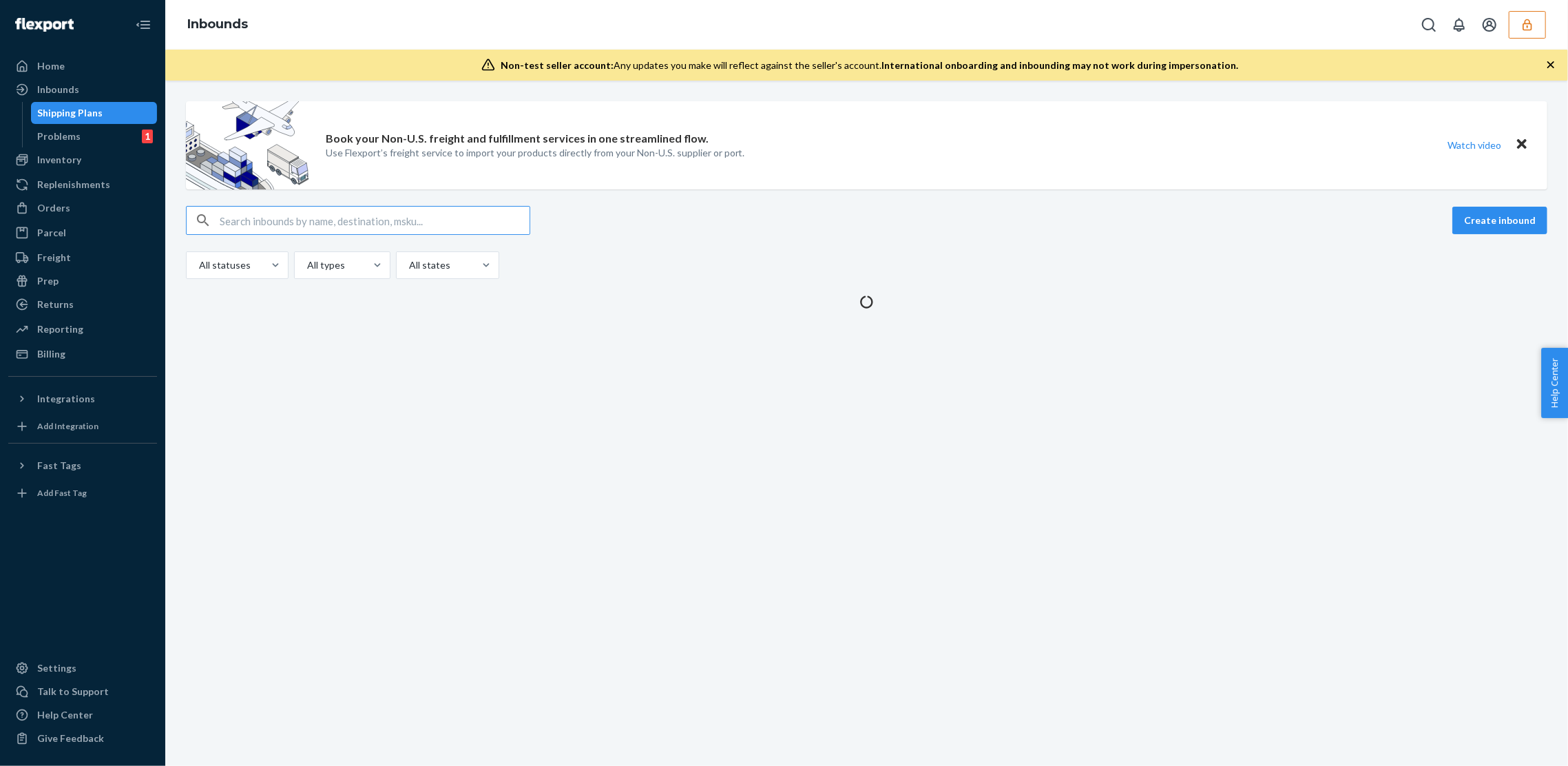
click at [1529, 37] on div "Inbounds" at bounding box center [867, 24] width 1403 height 49
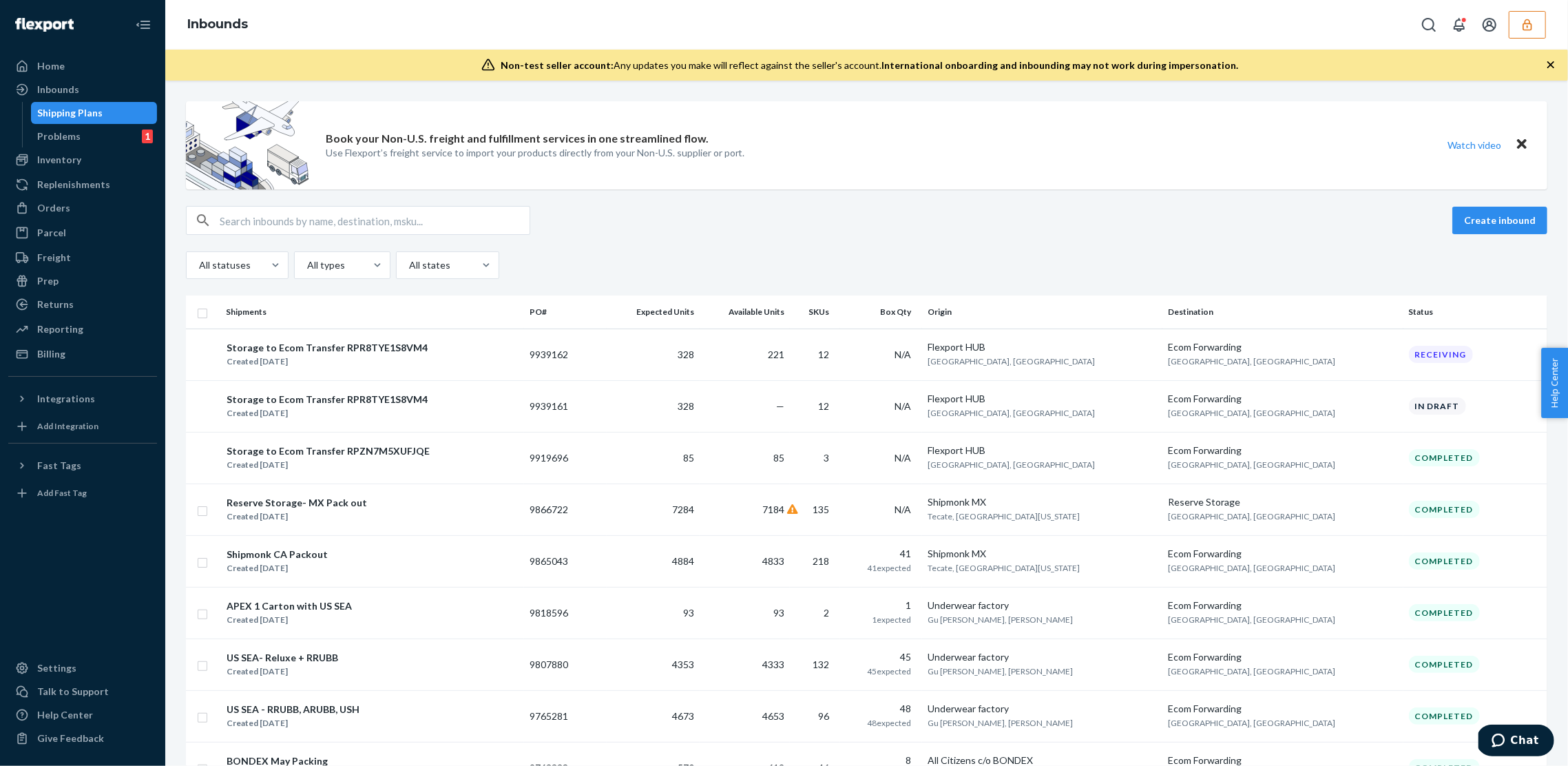
click at [1537, 25] on button "button" at bounding box center [1527, 24] width 37 height 27
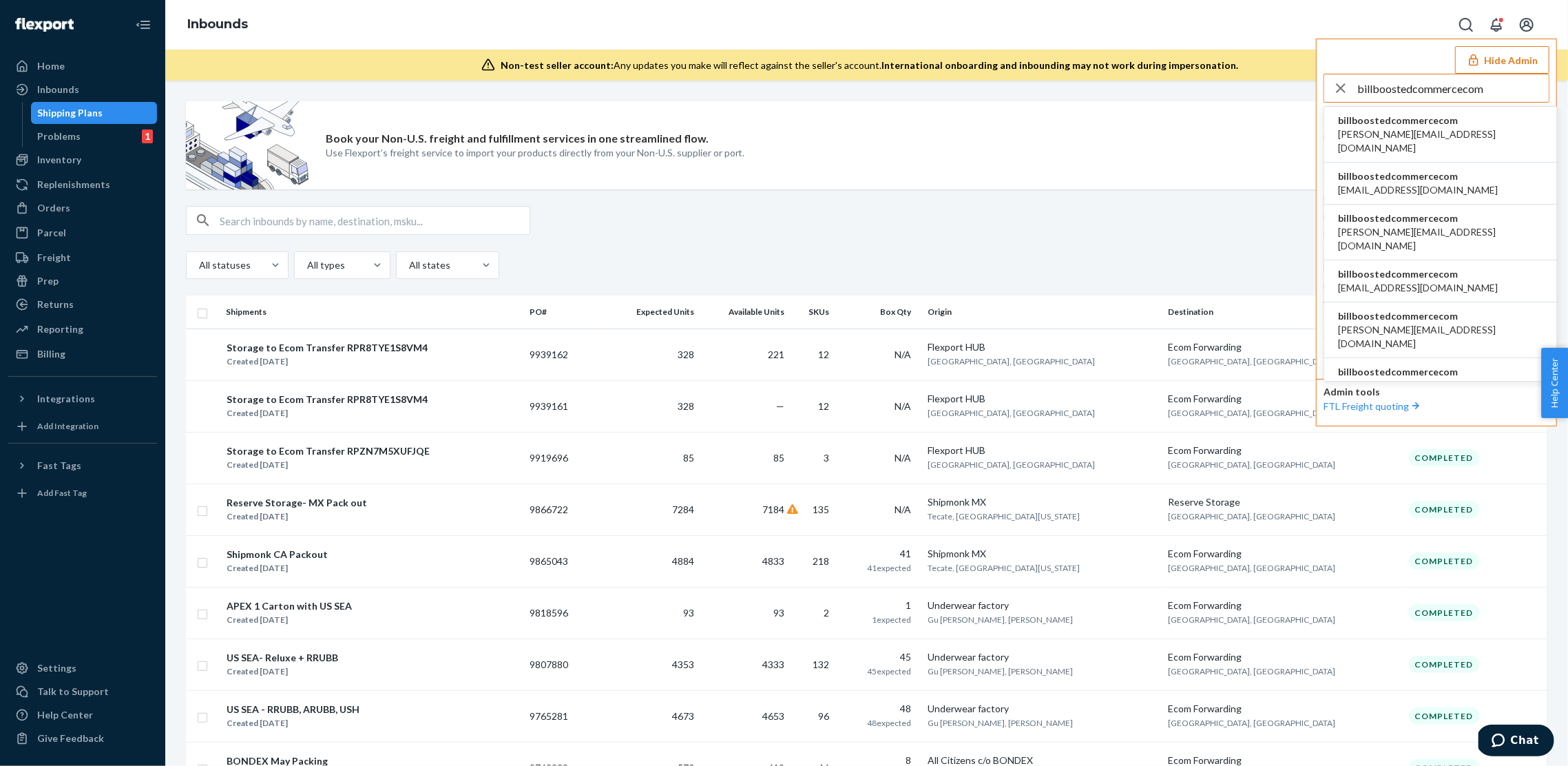
type input "billboostedcommercecom"
click at [1406, 131] on span "[PERSON_NAME][EMAIL_ADDRESS][DOMAIN_NAME]" at bounding box center [1440, 141] width 205 height 27
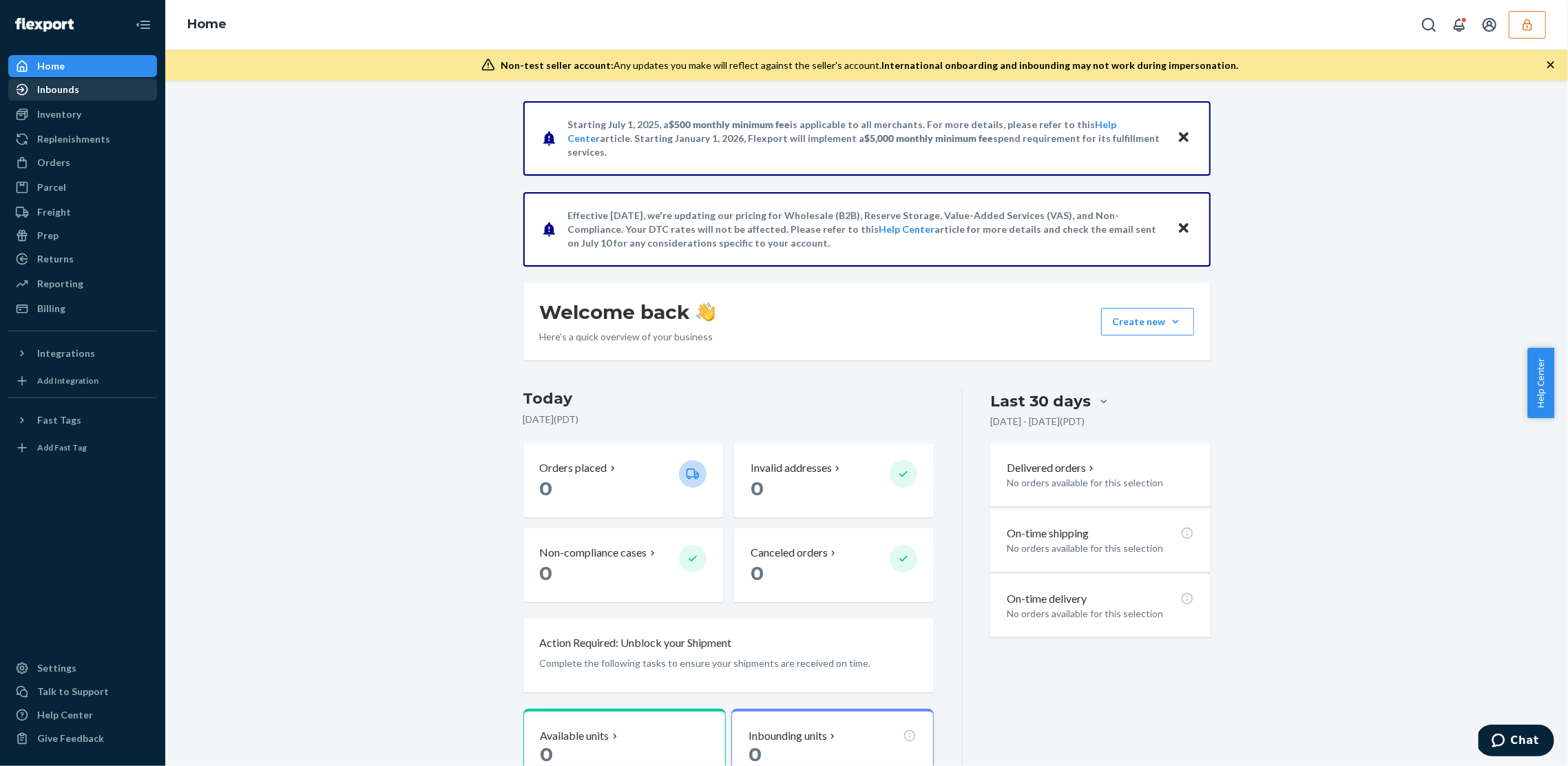
click at [109, 90] on div "Inbounds" at bounding box center [82, 90] width 146 height 19
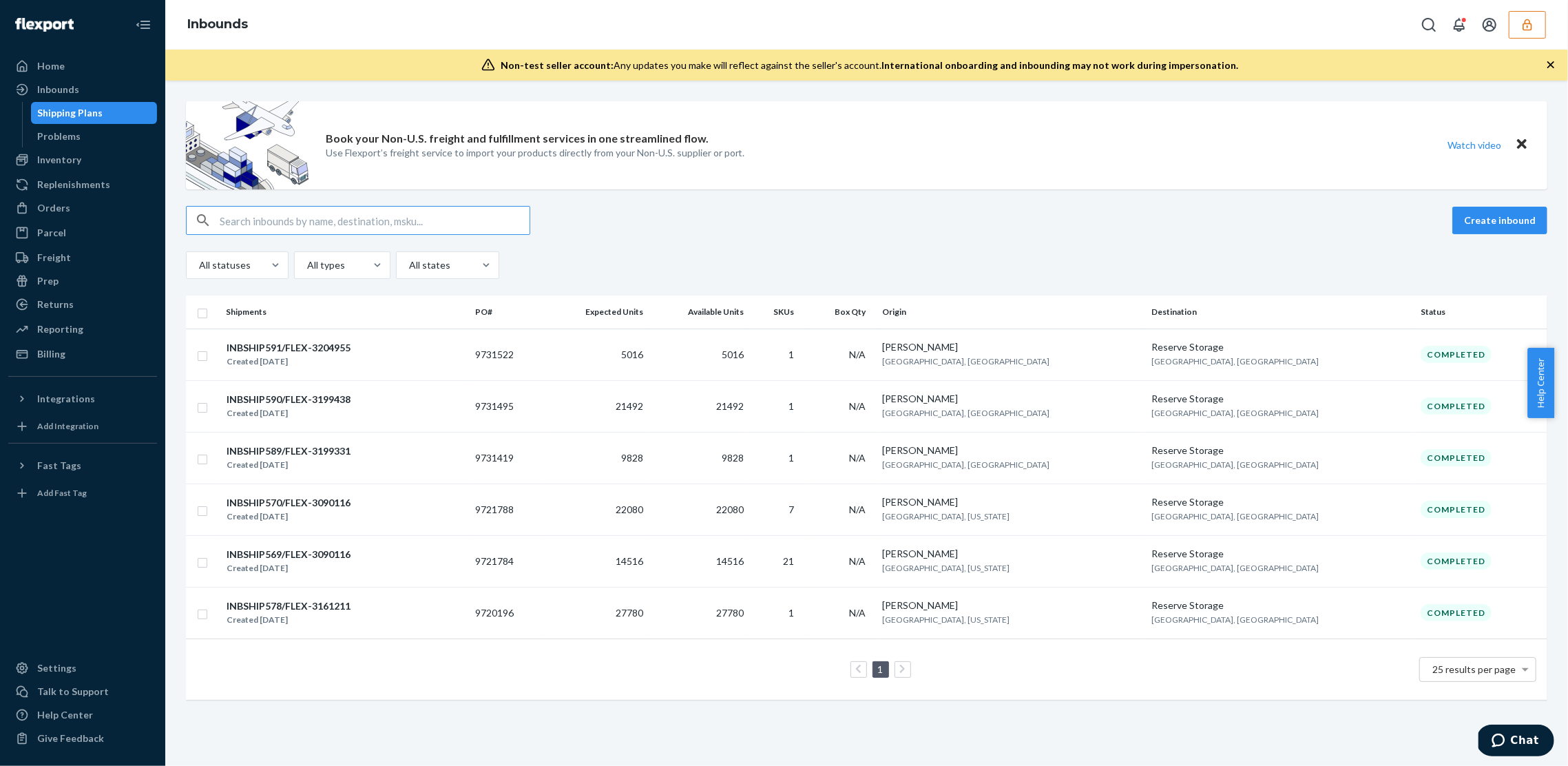
click at [1049, 223] on div "Create inbound" at bounding box center [866, 221] width 1361 height 29
click at [1524, 30] on icon "button" at bounding box center [1527, 25] width 14 height 14
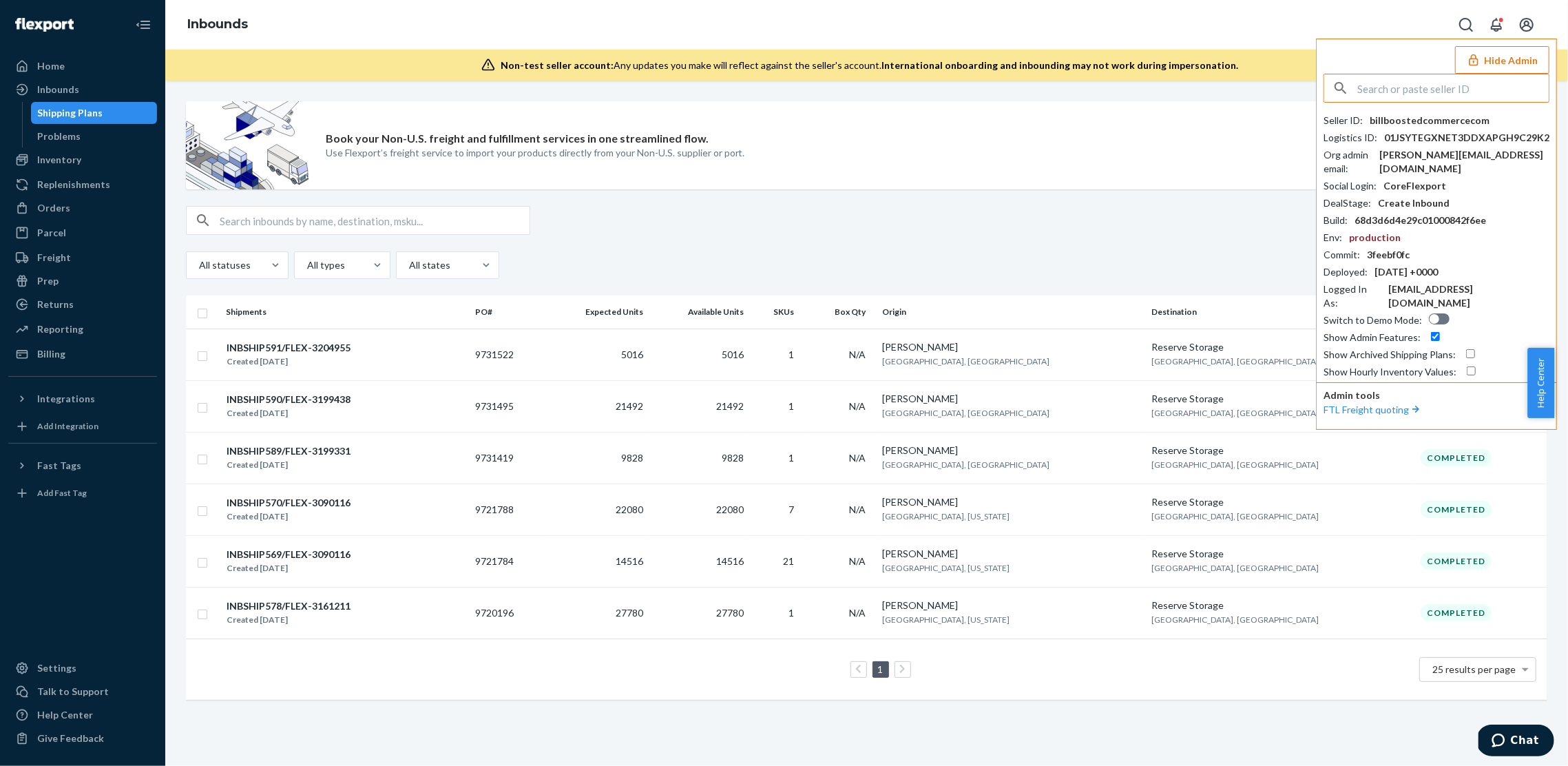
click at [1468, 349] on input "checkbox" at bounding box center [1470, 353] width 9 height 9
checkbox input "true"
click at [904, 264] on div "All statuses All types All states" at bounding box center [866, 265] width 1361 height 27
click at [1473, 48] on button "Hide Admin" at bounding box center [1502, 60] width 95 height 27
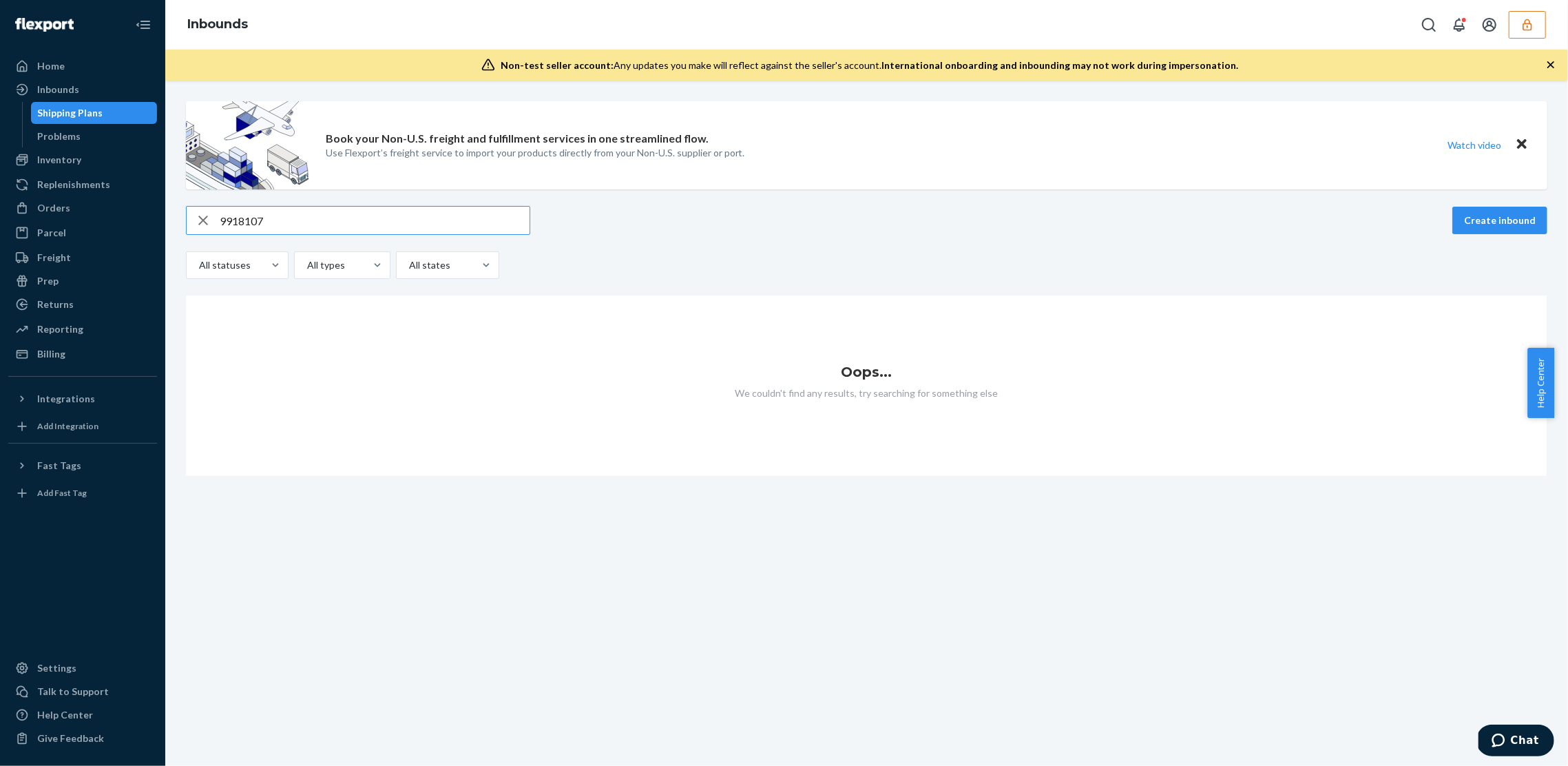
type input "9918107"
click at [1523, 34] on button "button" at bounding box center [1527, 24] width 37 height 27
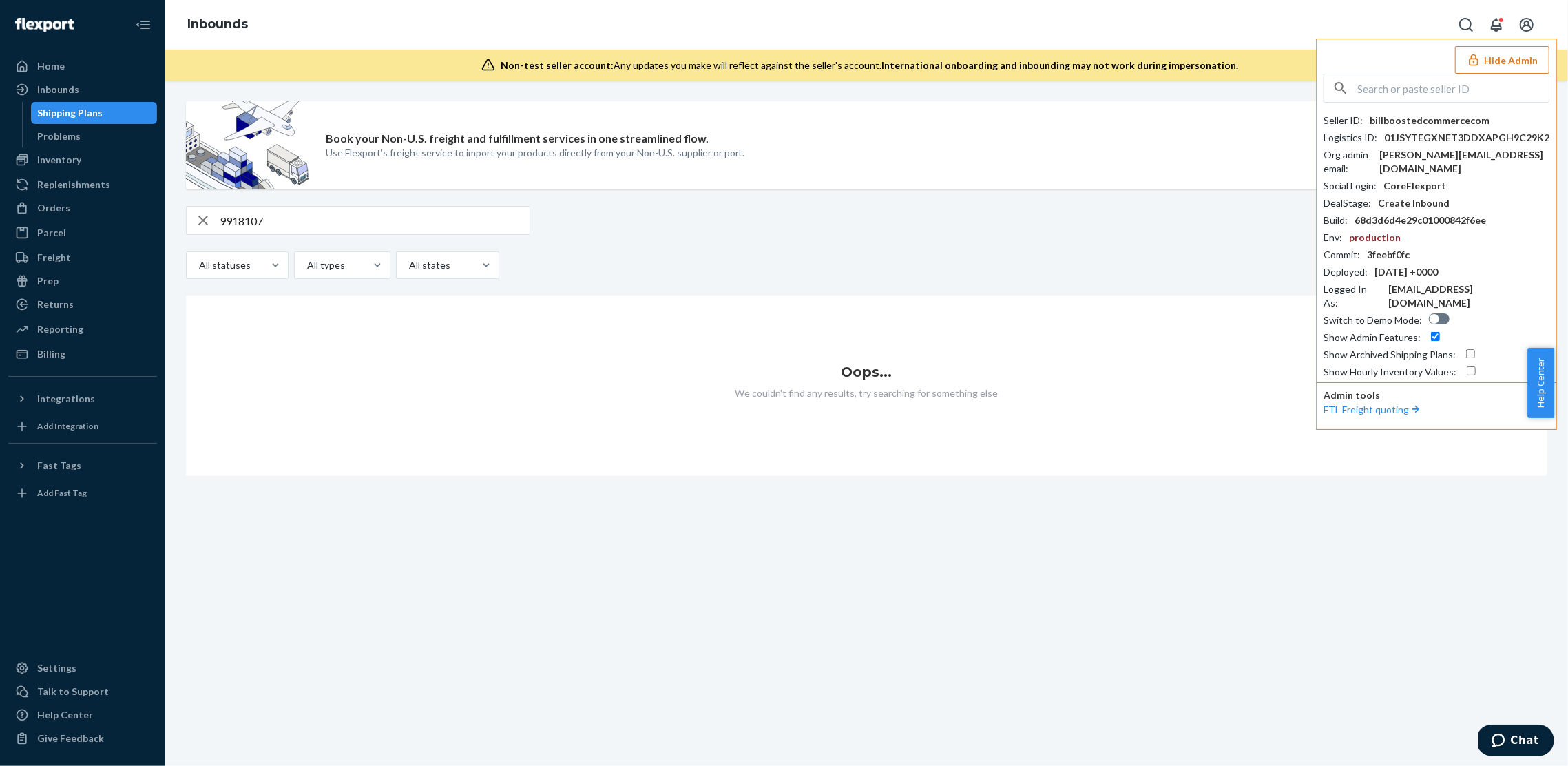
click at [1467, 349] on input "checkbox" at bounding box center [1470, 353] width 9 height 9
checkbox input "true"
click at [1379, 91] on input "text" at bounding box center [1453, 88] width 192 height 27
paste input "[EMAIL_ADDRESS][DOMAIN_NAME]"
type input "[EMAIL_ADDRESS][DOMAIN_NAME]"
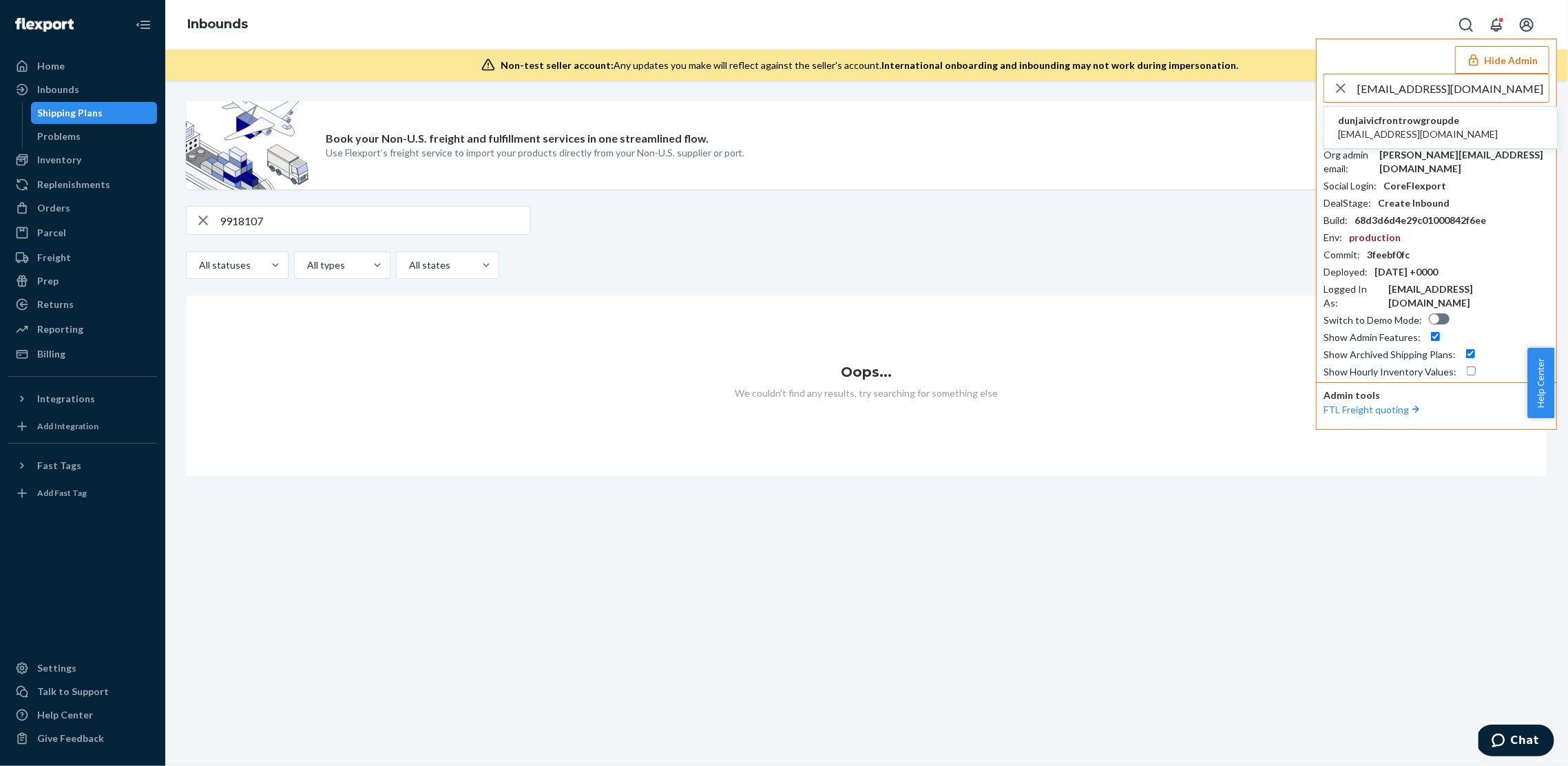
click at [1412, 126] on span "dunjaivicfrontrowgroupde" at bounding box center [1417, 120] width 160 height 14
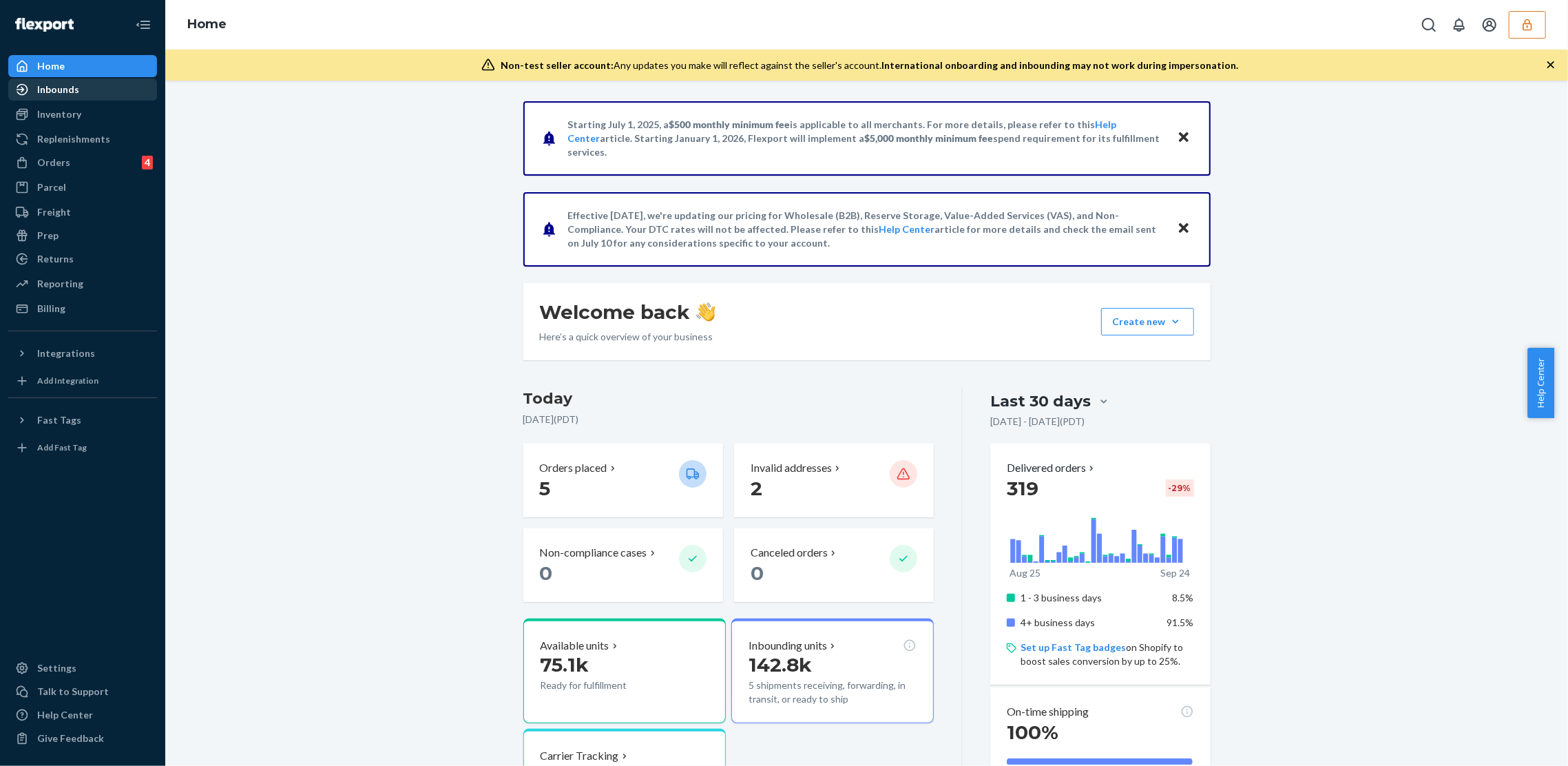
click at [53, 95] on div "Inbounds" at bounding box center [57, 89] width 42 height 14
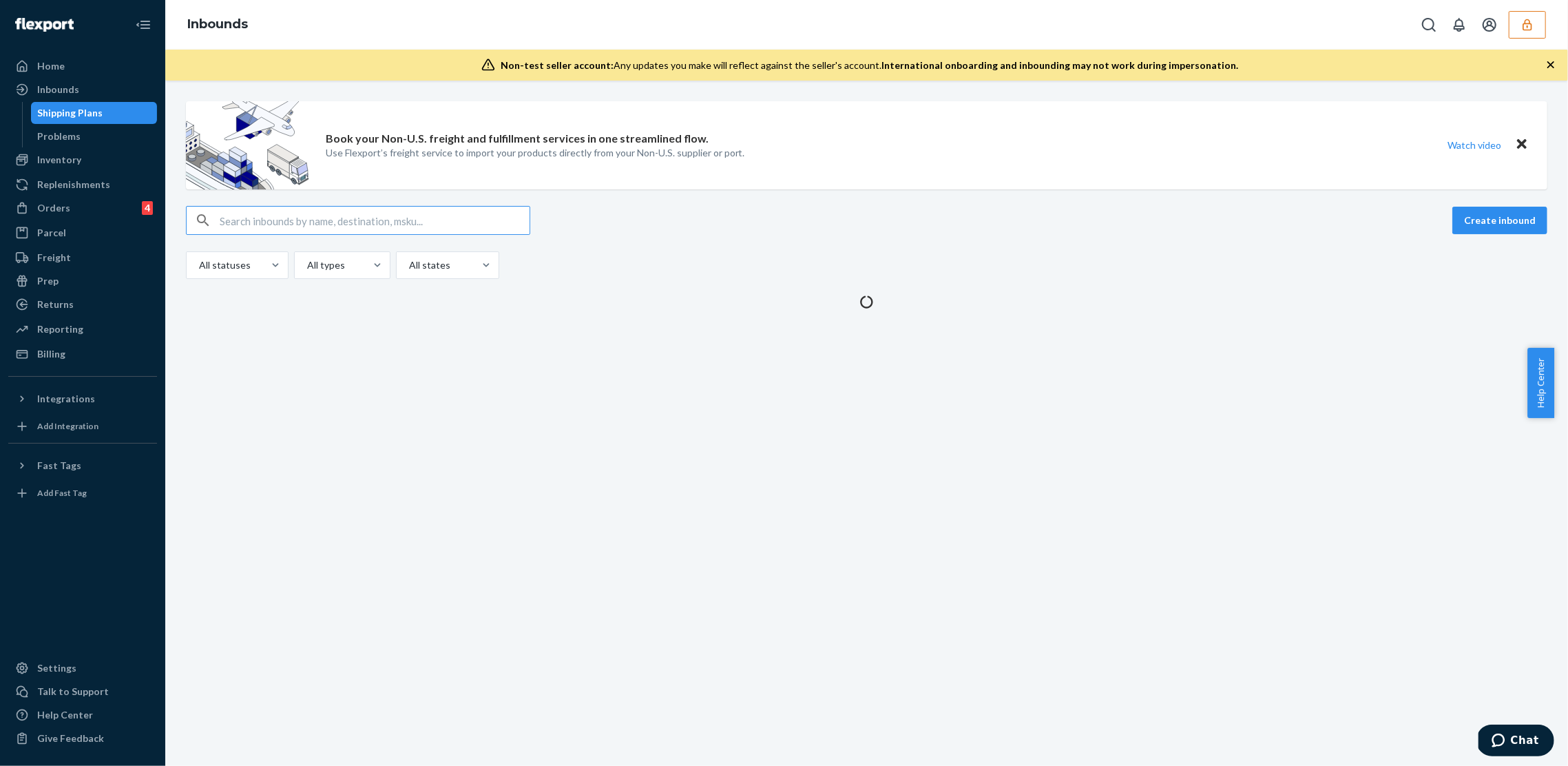
type input "9918107"
click at [336, 223] on input "text" at bounding box center [374, 221] width 310 height 27
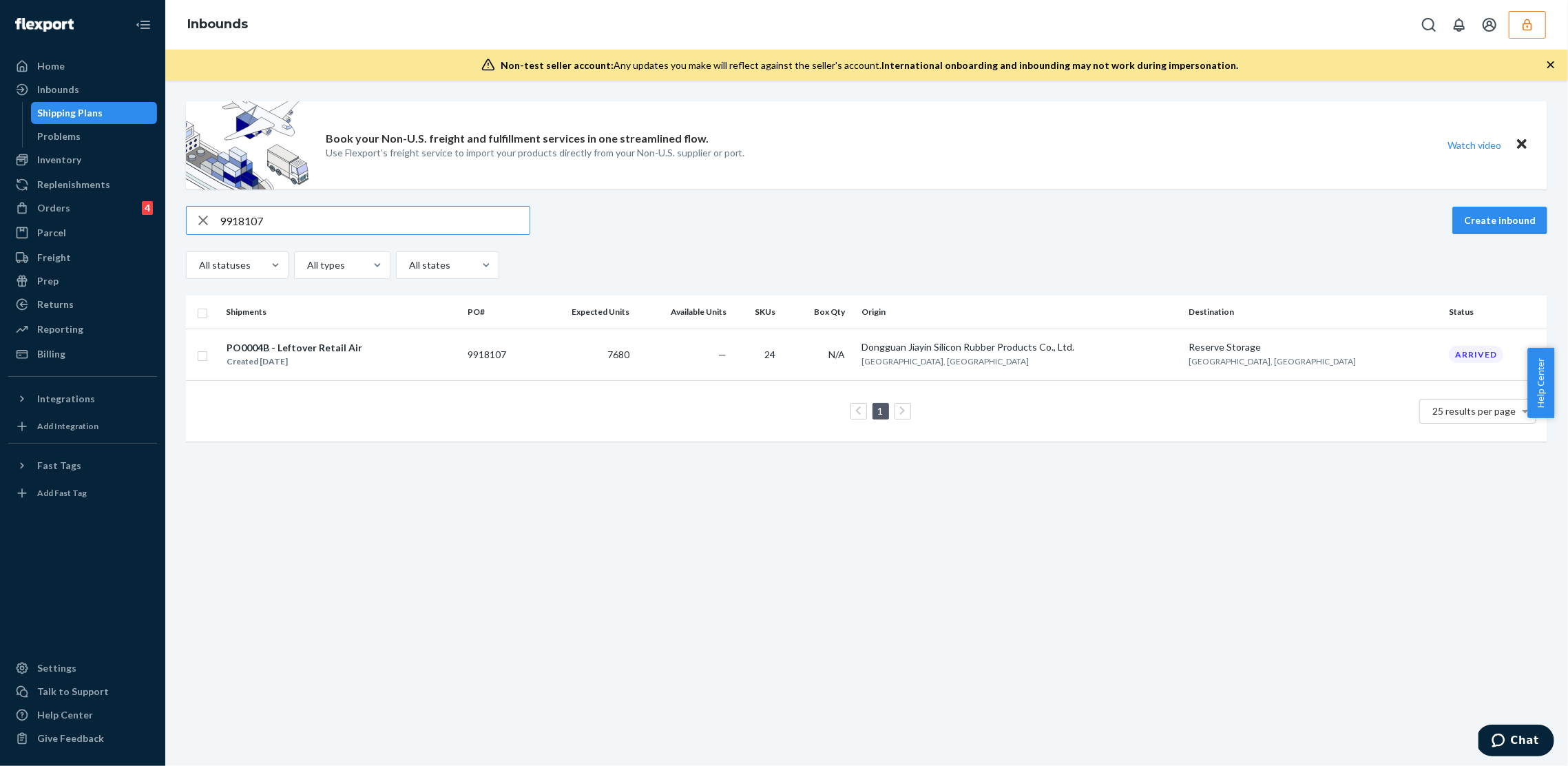
type input "9918107"
click at [196, 221] on icon "button" at bounding box center [202, 221] width 16 height 27
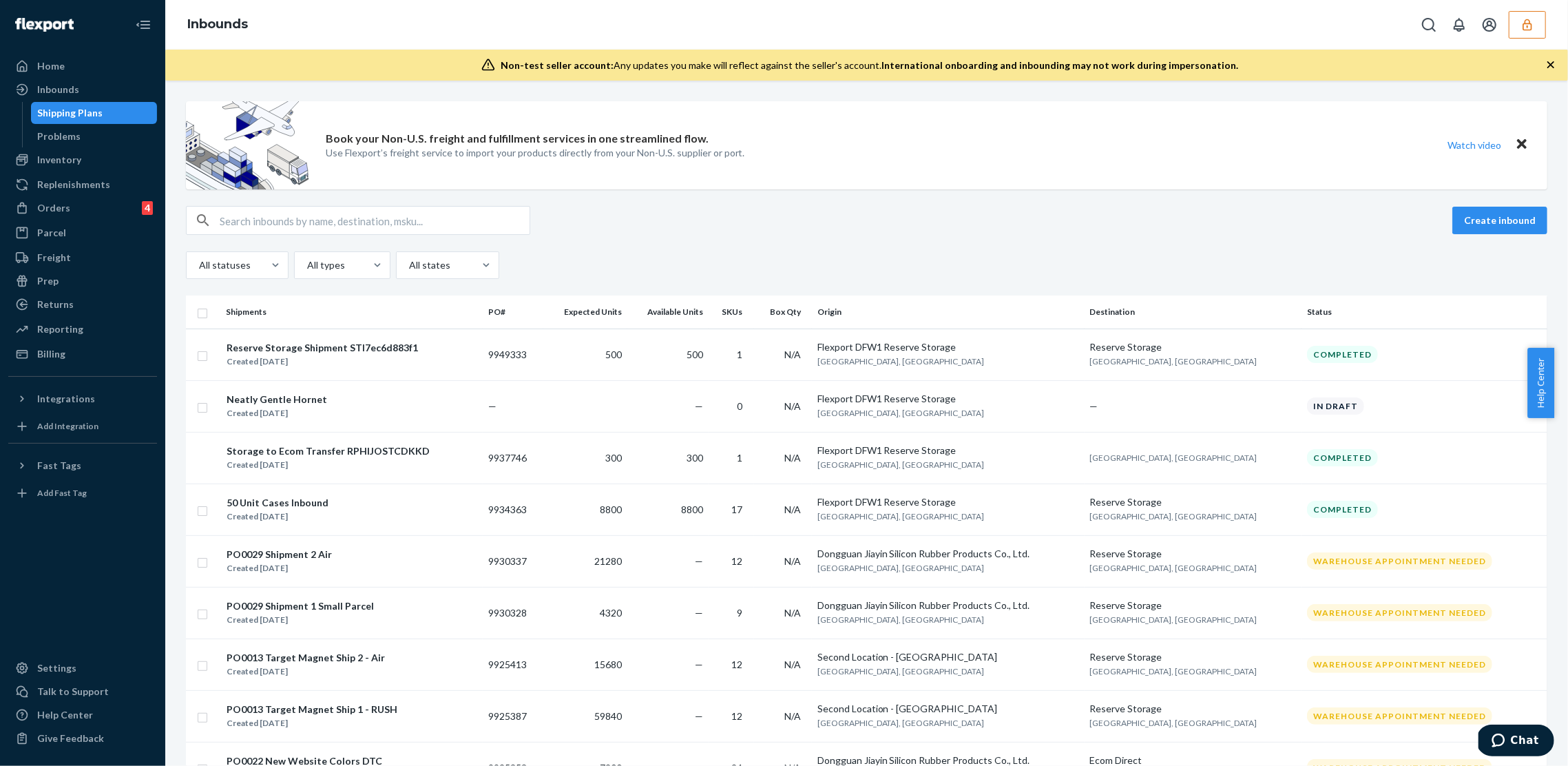
click at [914, 243] on div "Create inbound All statuses All types All states" at bounding box center [866, 242] width 1361 height 73
